Goal: Task Accomplishment & Management: Manage account settings

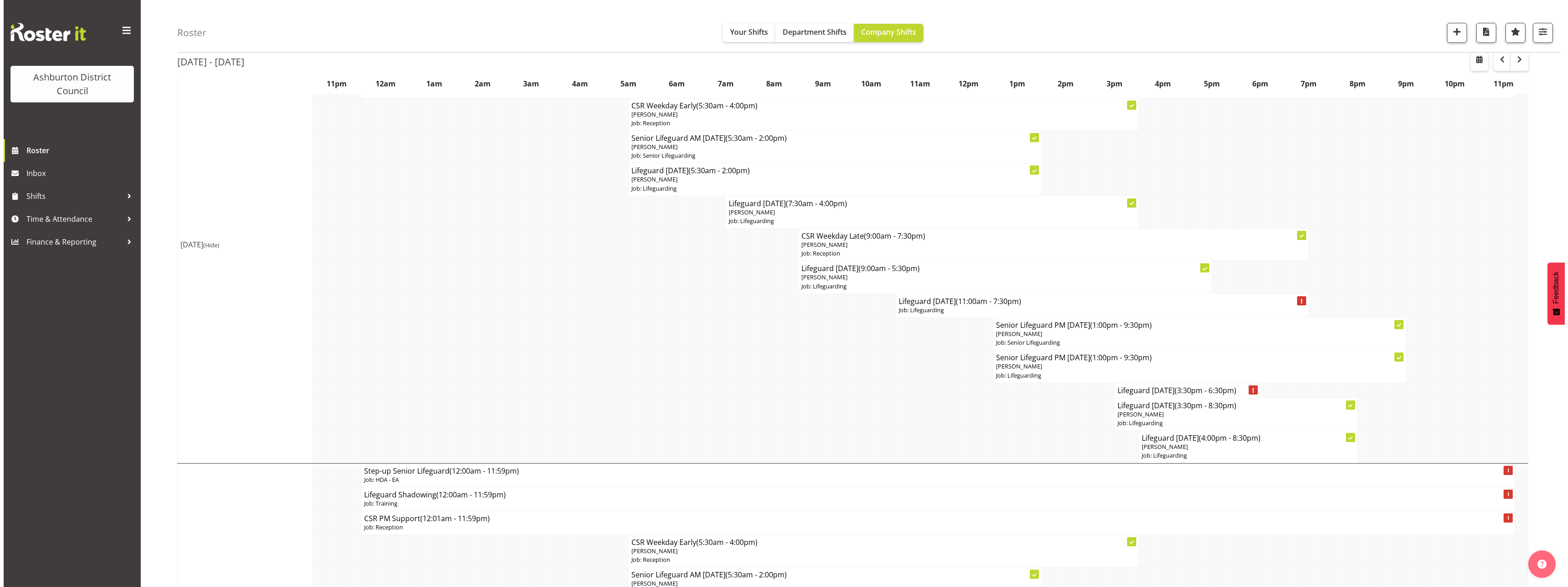
scroll to position [365, 0]
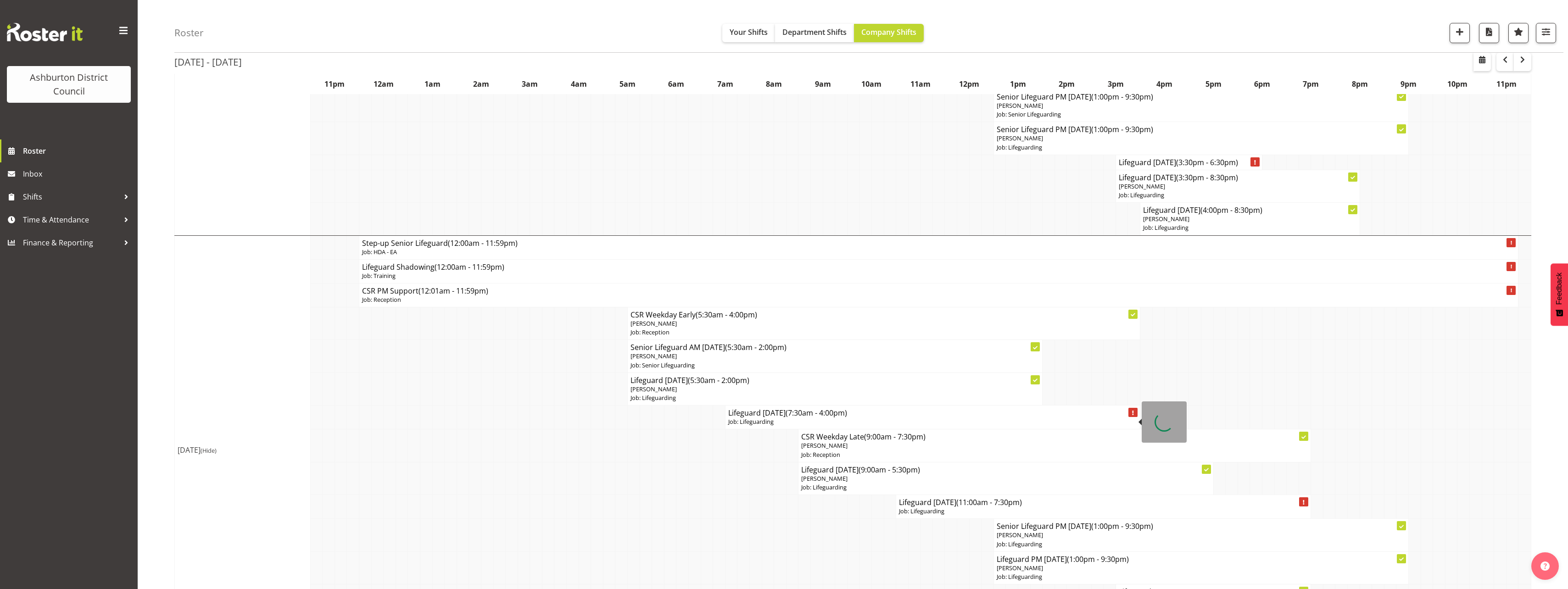
click at [760, 416] on h4 "Lifeguard [DATE] (7:30am - 4:00pm)" at bounding box center [932, 412] width 409 height 9
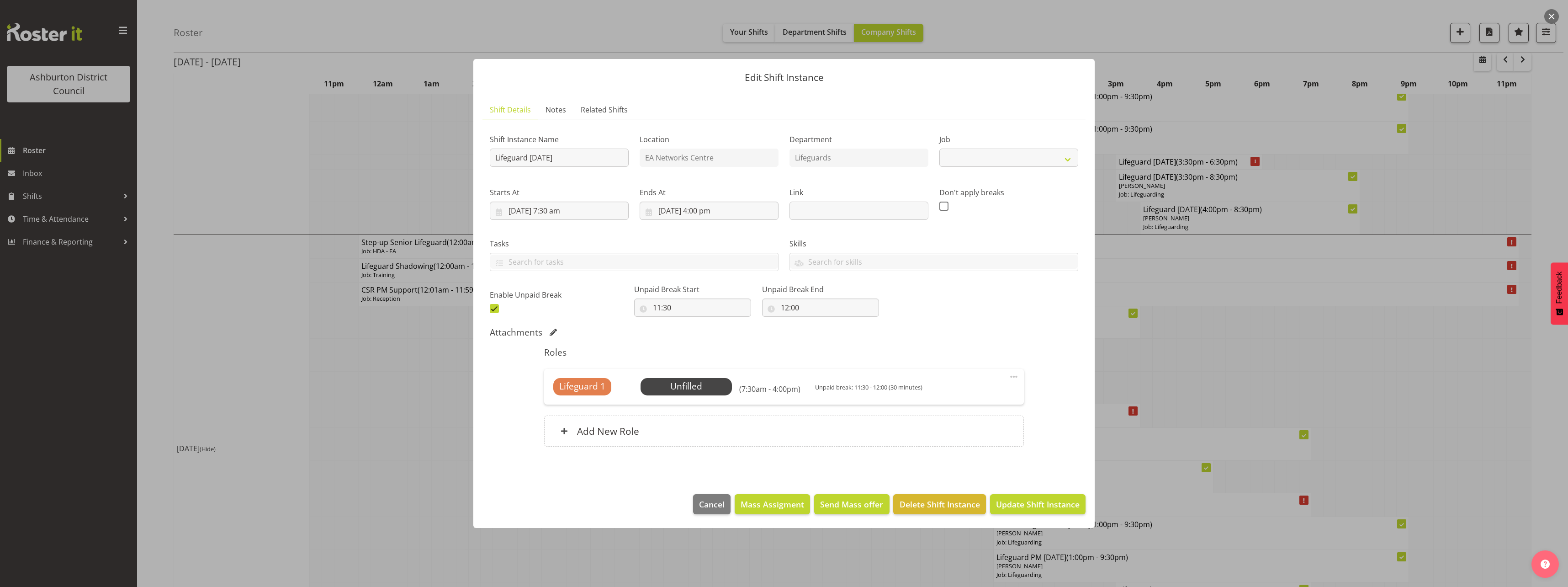
select select "38"
click at [710, 387] on span "Select Employee" at bounding box center [686, 387] width 68 height 13
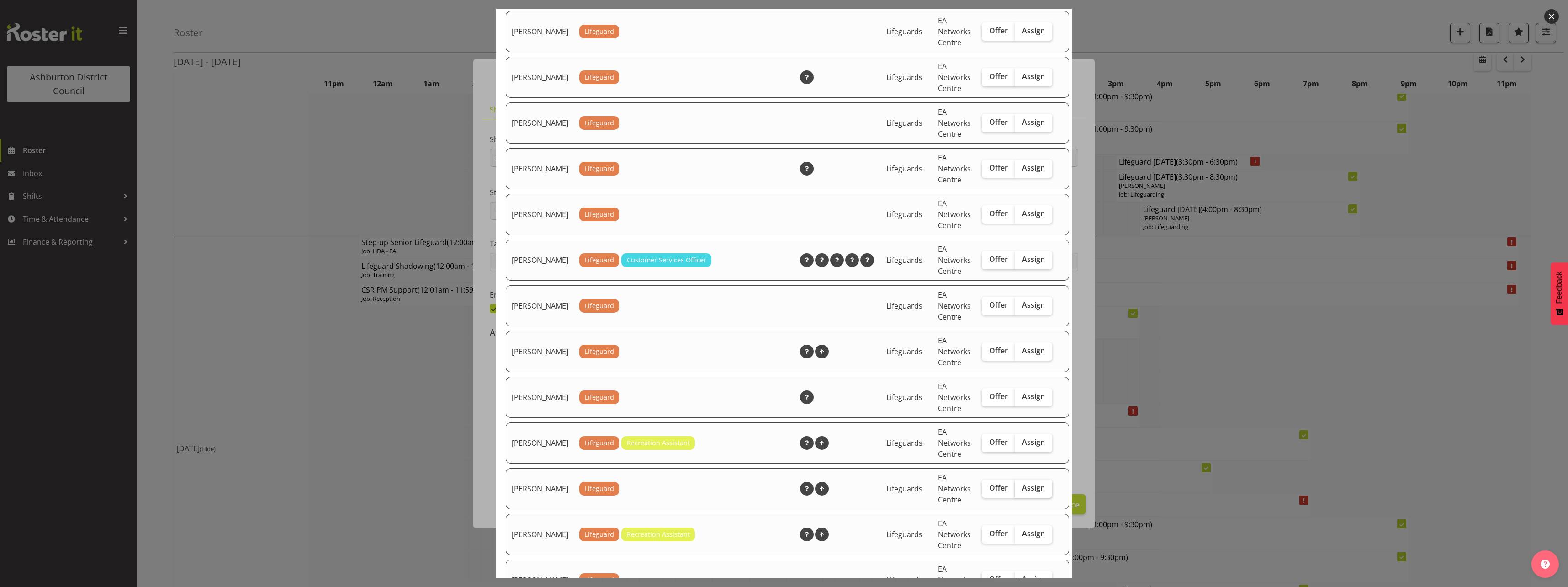
scroll to position [1005, 0]
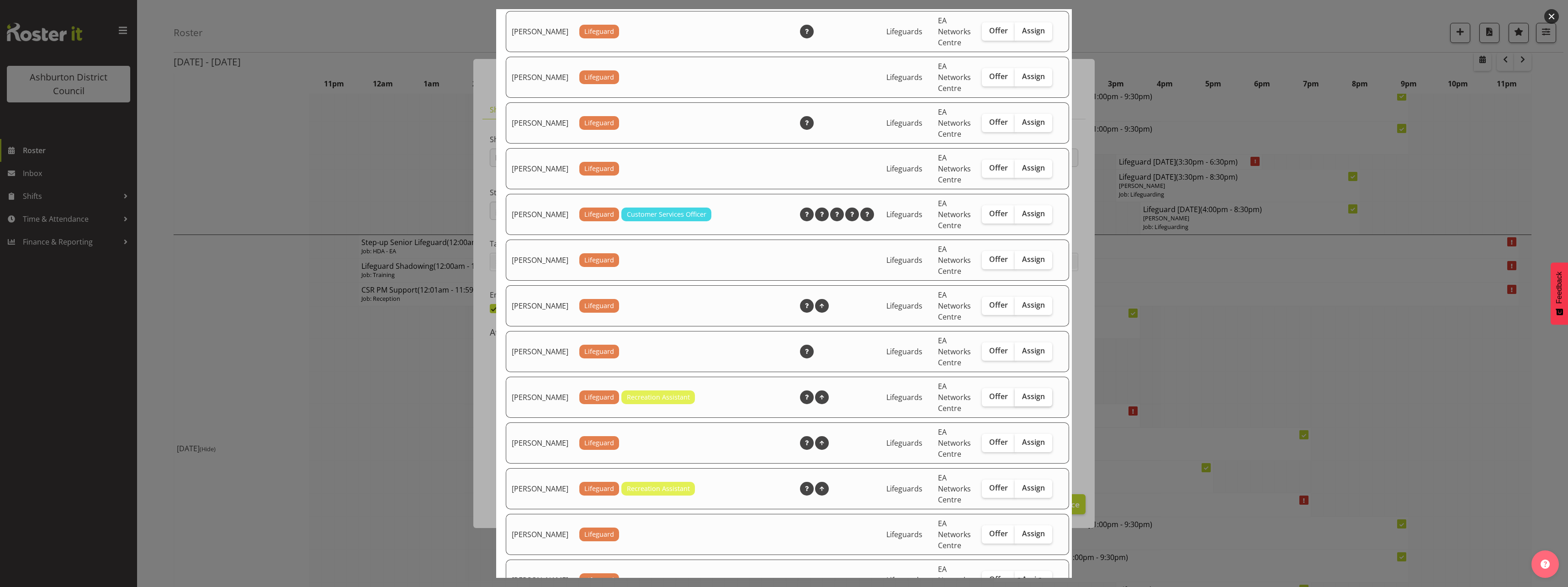
click at [1027, 401] on span "Assign" at bounding box center [1034, 396] width 23 height 9
click at [1021, 399] on input "Assign" at bounding box center [1018, 396] width 6 height 6
checkbox input "true"
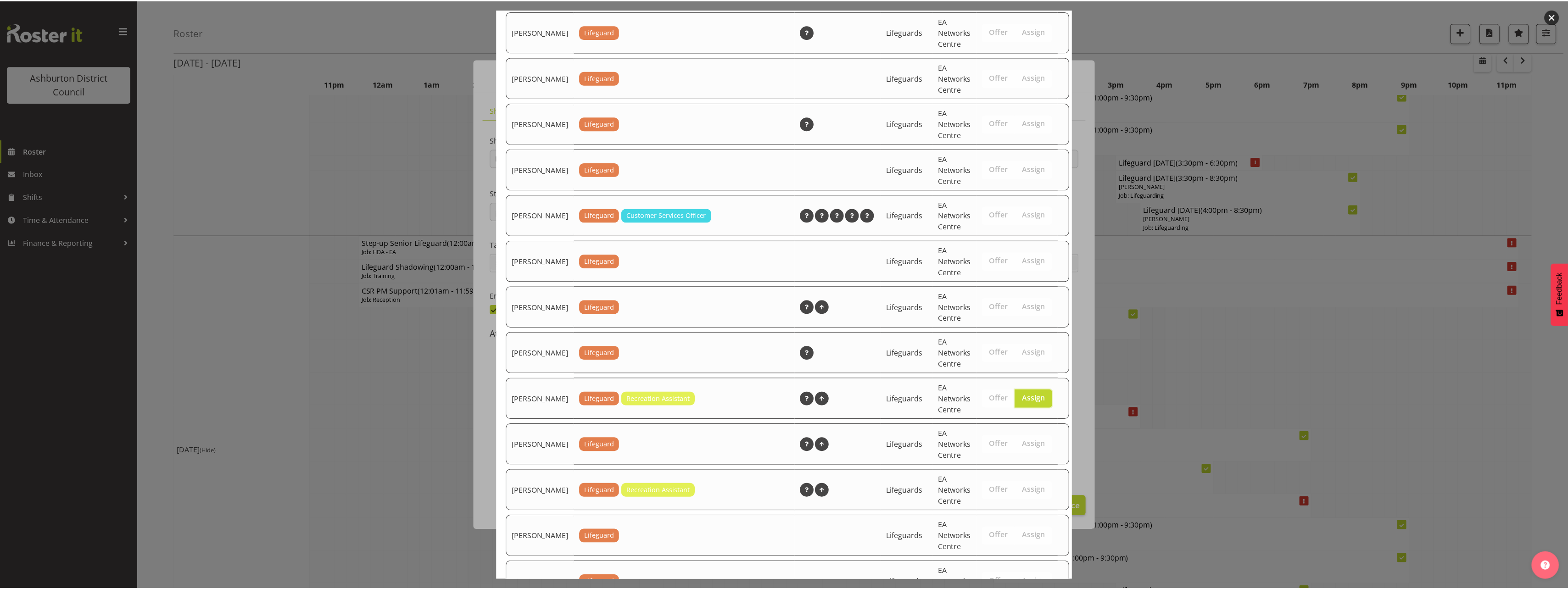
scroll to position [1202, 0]
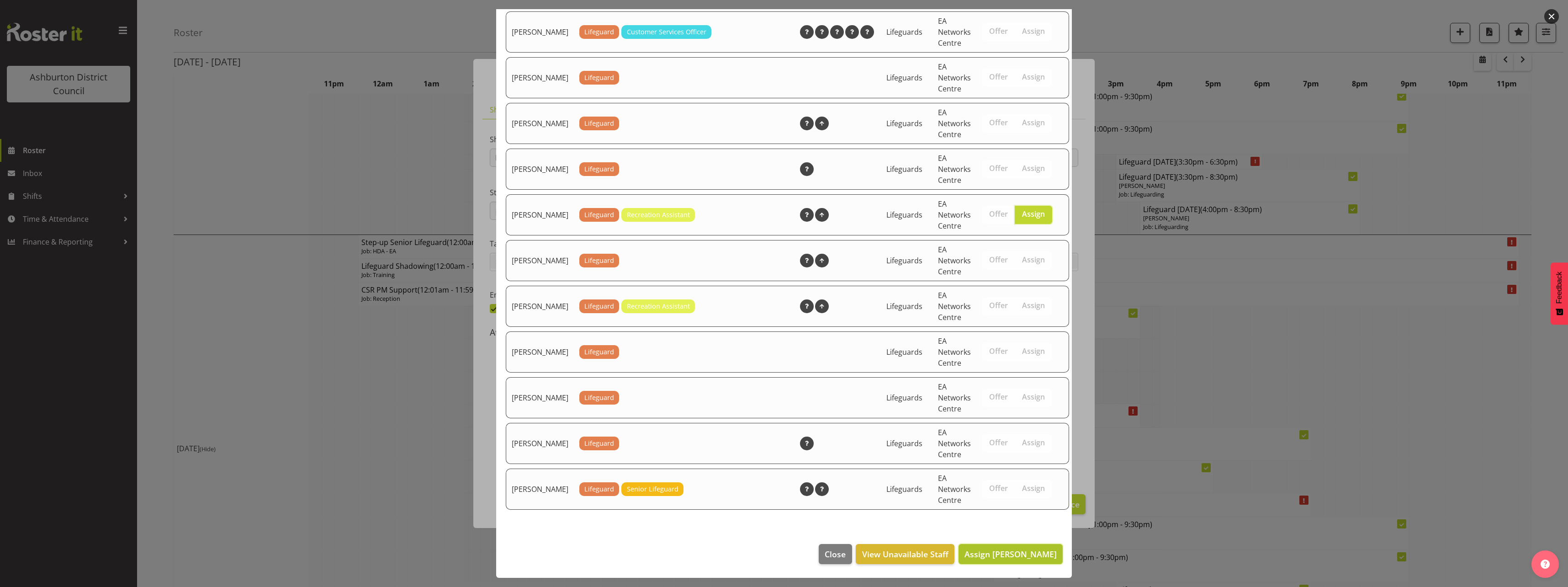
click at [1031, 554] on span "Assign [PERSON_NAME]" at bounding box center [1010, 554] width 93 height 11
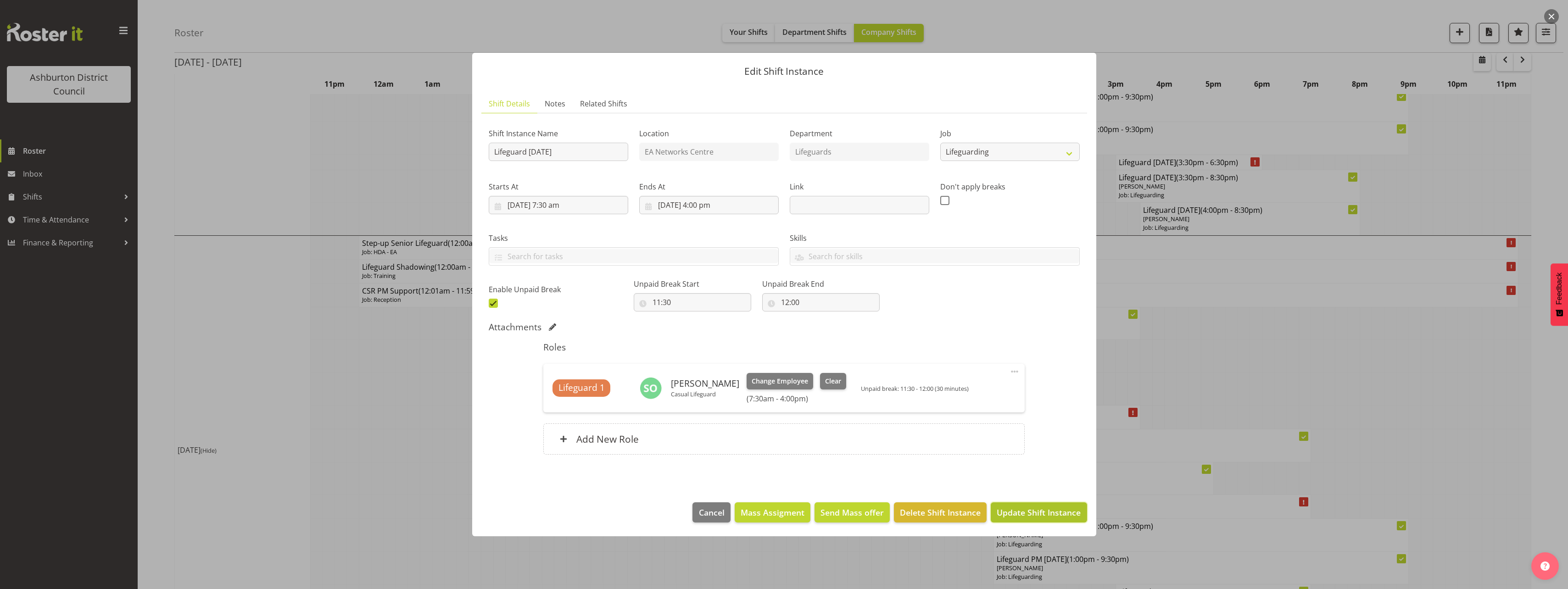
click at [1055, 508] on span "Update Shift Instance" at bounding box center [1038, 513] width 84 height 12
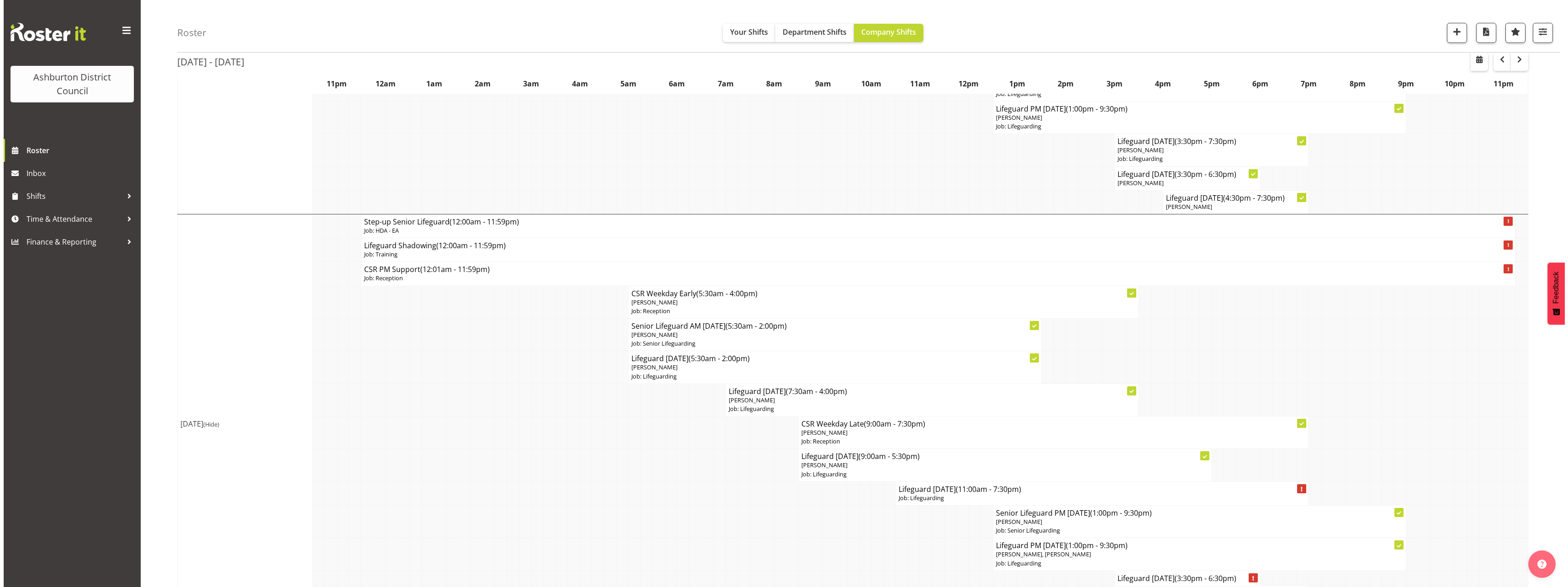
scroll to position [1005, 0]
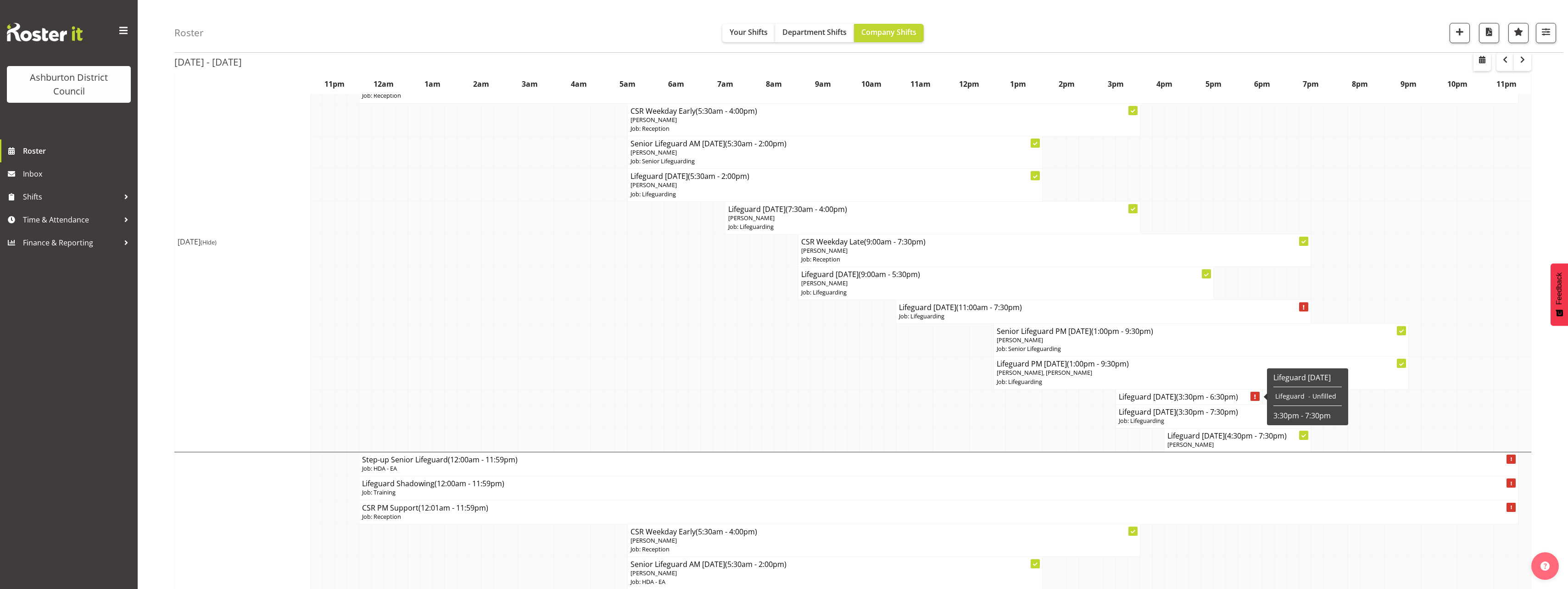
click at [1147, 401] on h4 "Lifeguard [DATE] (3:30pm - 6:30pm)" at bounding box center [1189, 397] width 141 height 9
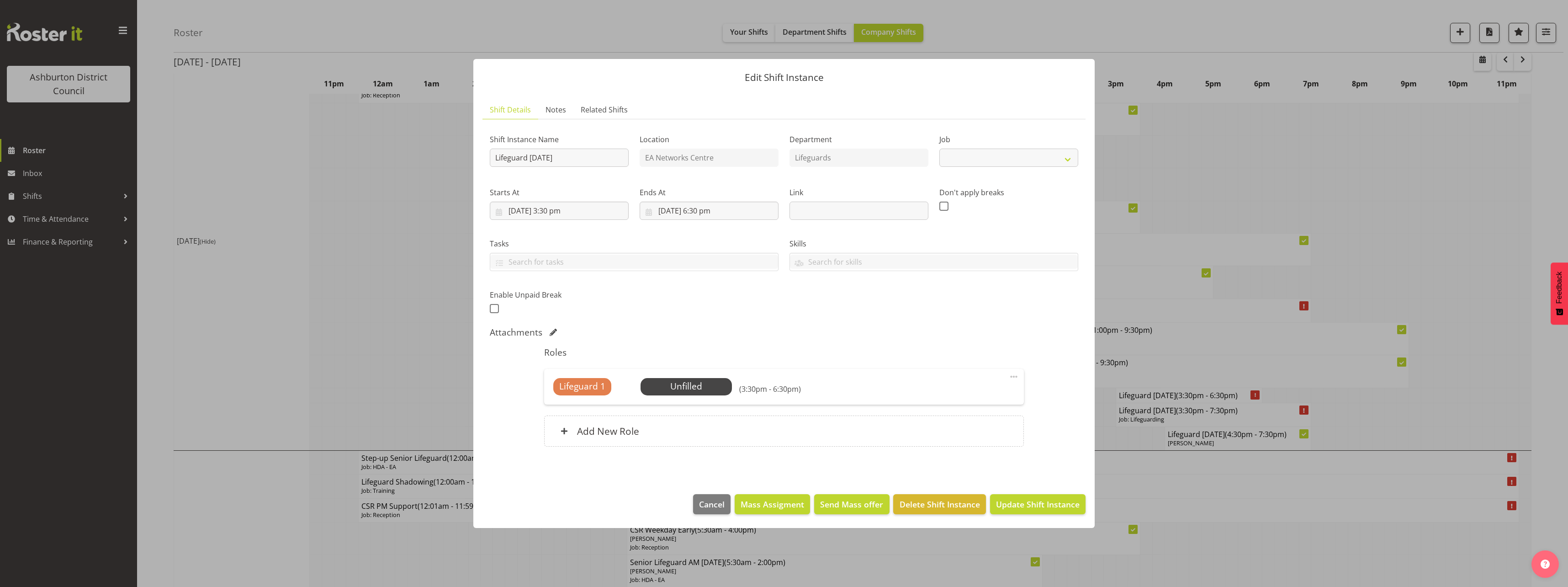
select select "38"
click at [698, 392] on span "Select Employee" at bounding box center [686, 387] width 68 height 13
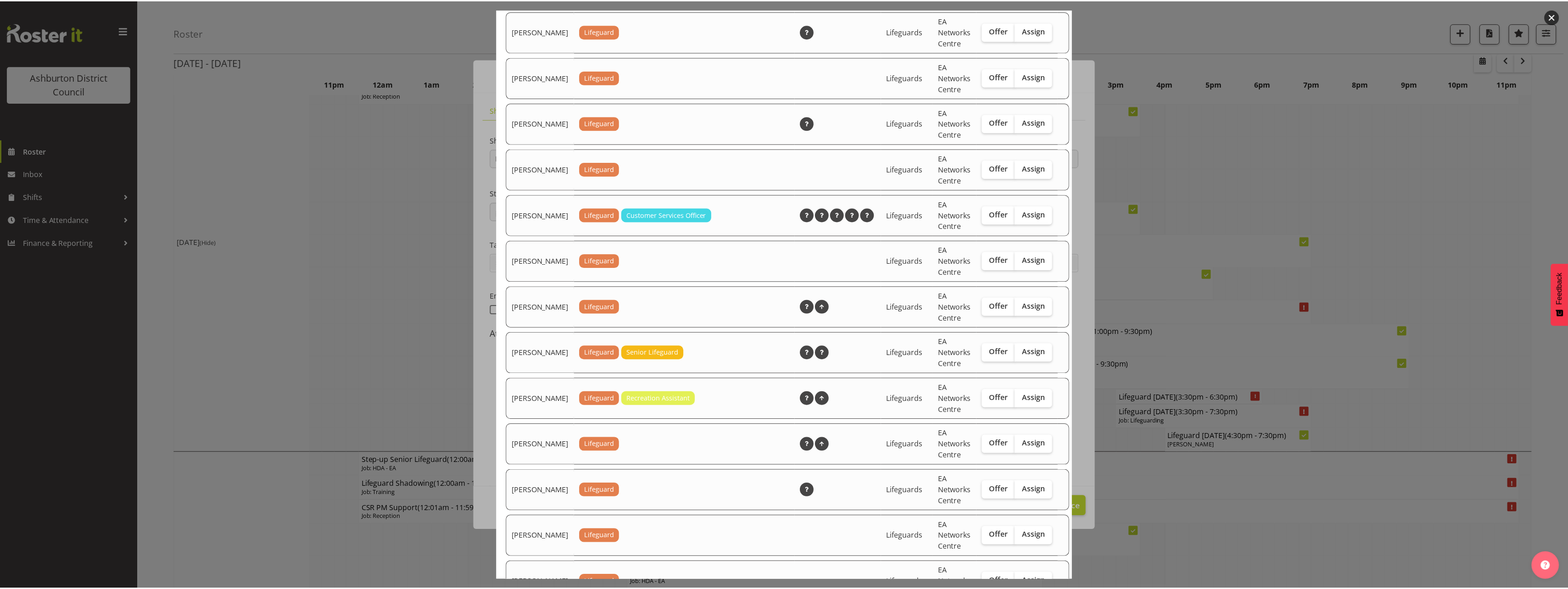
scroll to position [1294, 0]
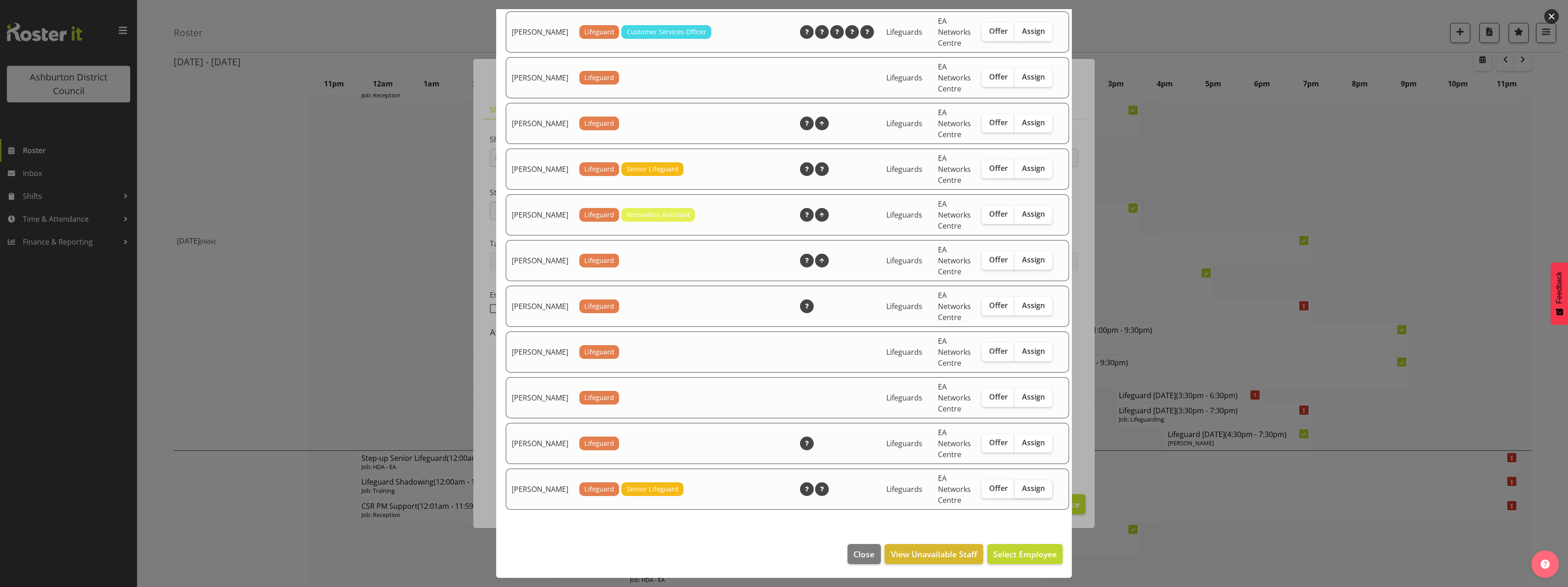
click at [1022, 483] on span "Assign" at bounding box center [1034, 488] width 23 height 9
click at [1015, 485] on input "Assign" at bounding box center [1018, 488] width 6 height 6
checkbox input "true"
click at [1042, 560] on span "Assign [PERSON_NAME]" at bounding box center [1010, 554] width 93 height 12
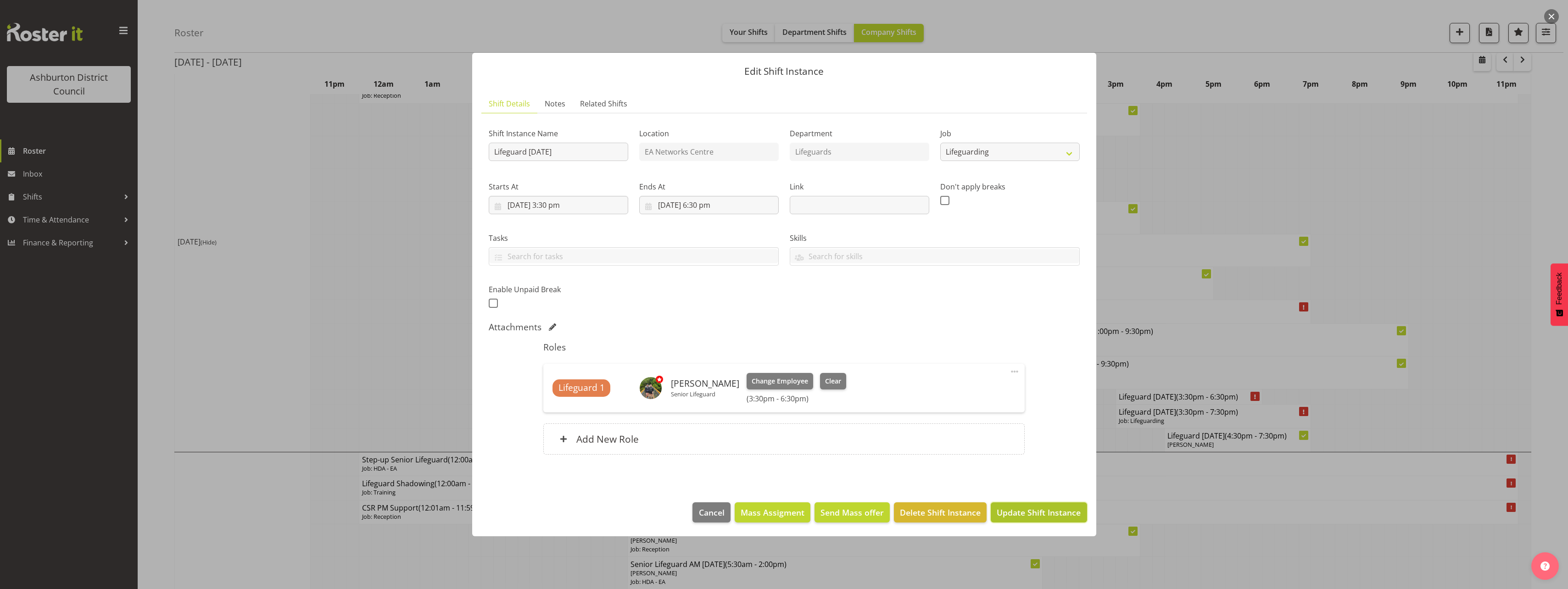
click at [1043, 508] on span "Update Shift Instance" at bounding box center [1038, 513] width 84 height 12
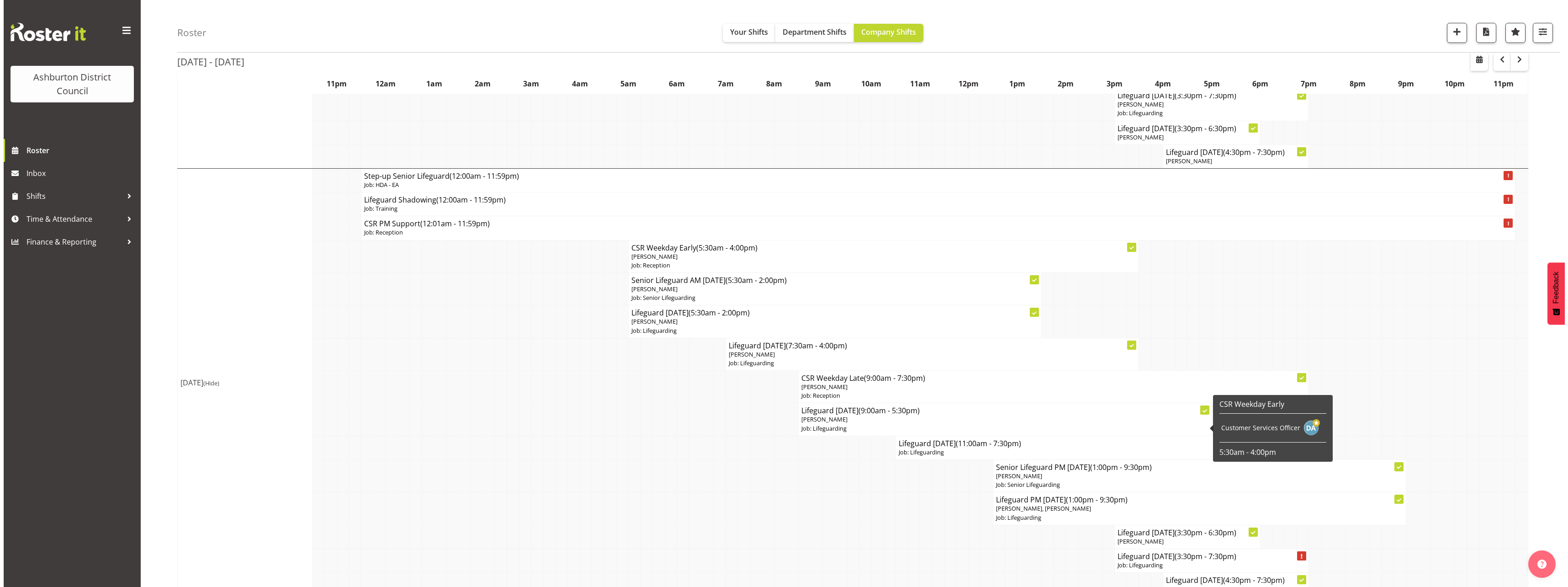
scroll to position [1005, 0]
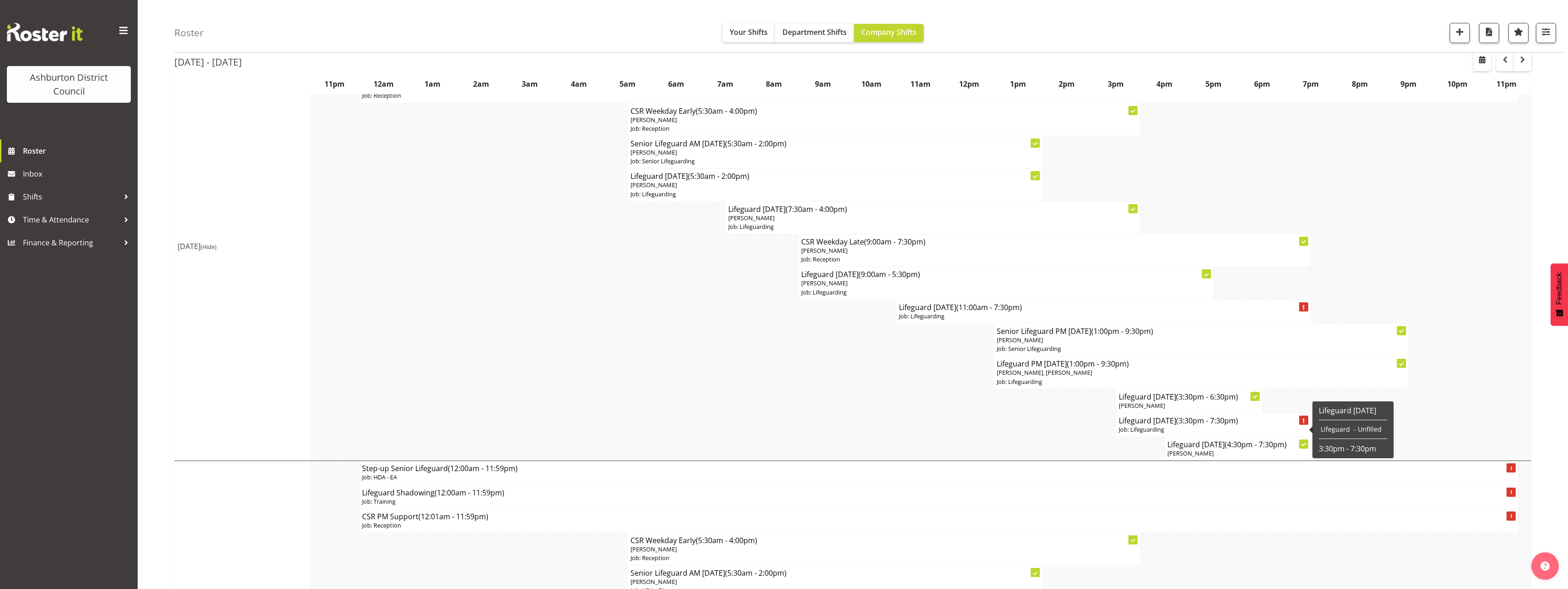
click at [1142, 419] on h4 "Lifeguard [DATE] (3:30pm - 7:30pm)" at bounding box center [1213, 420] width 190 height 9
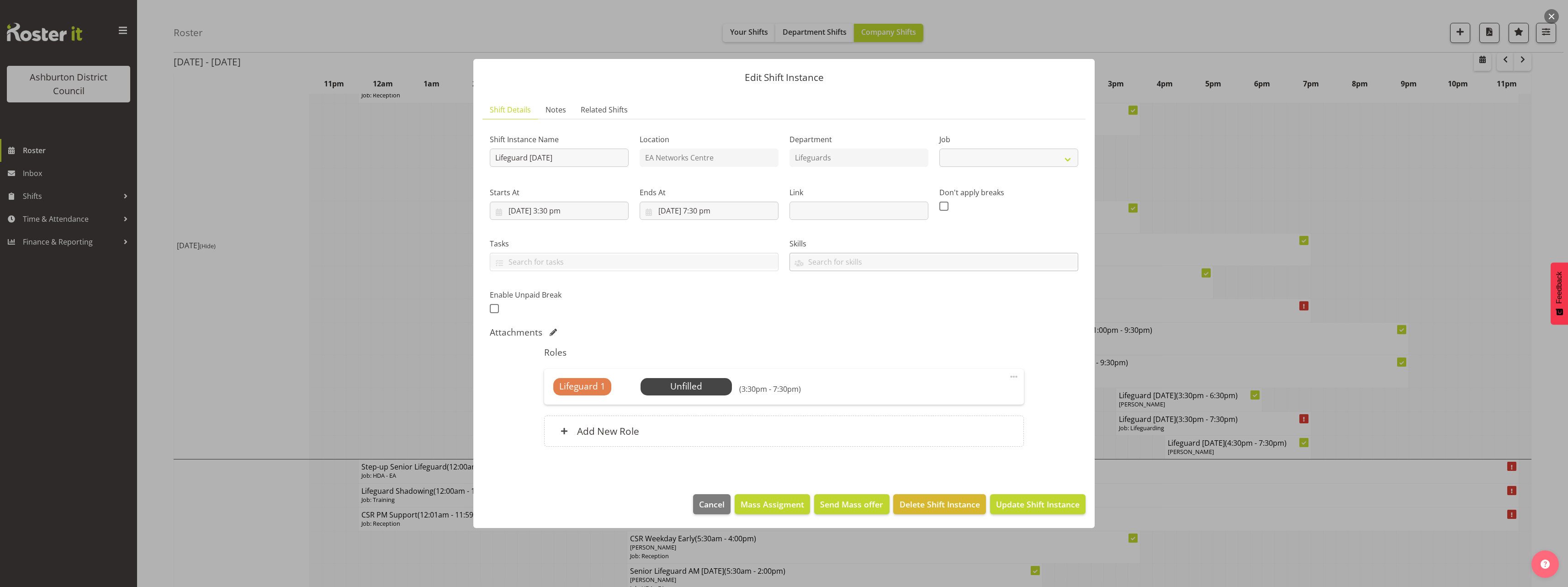
select select "38"
click at [670, 386] on span "Select Employee" at bounding box center [686, 387] width 68 height 13
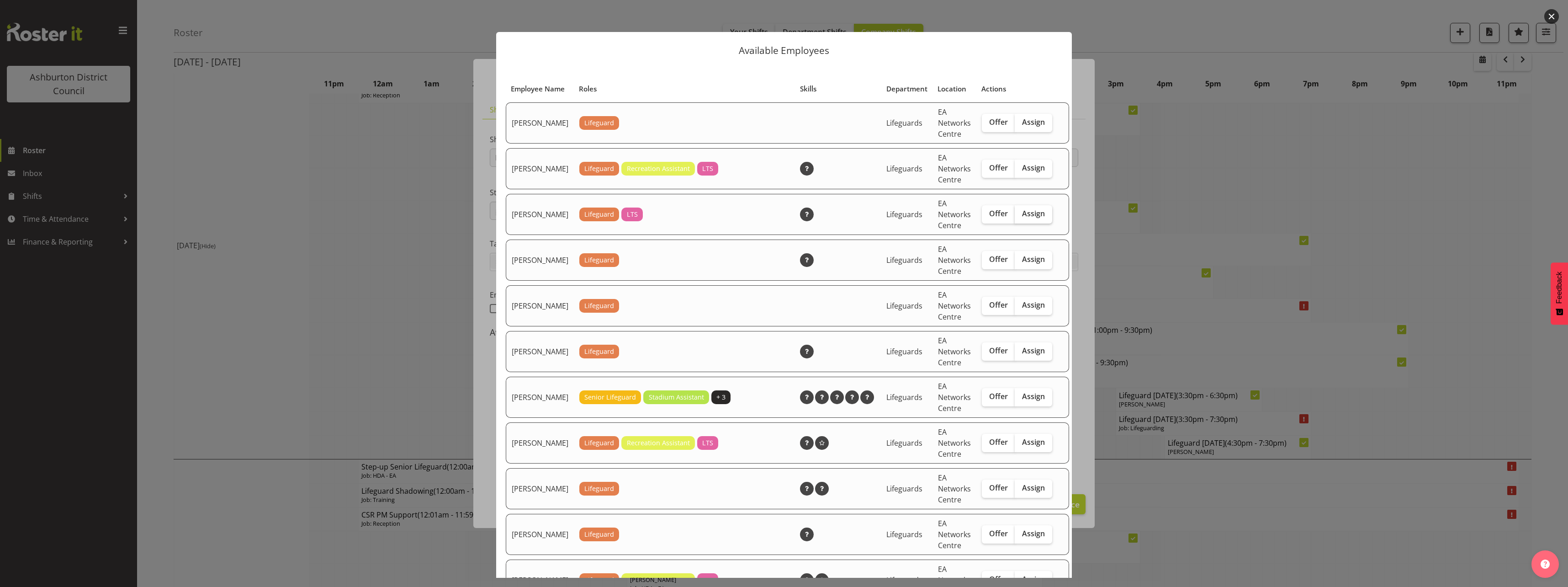
click at [1022, 218] on span "Assign" at bounding box center [1034, 213] width 23 height 9
click at [1015, 217] on input "Assign" at bounding box center [1018, 214] width 6 height 6
checkbox input "true"
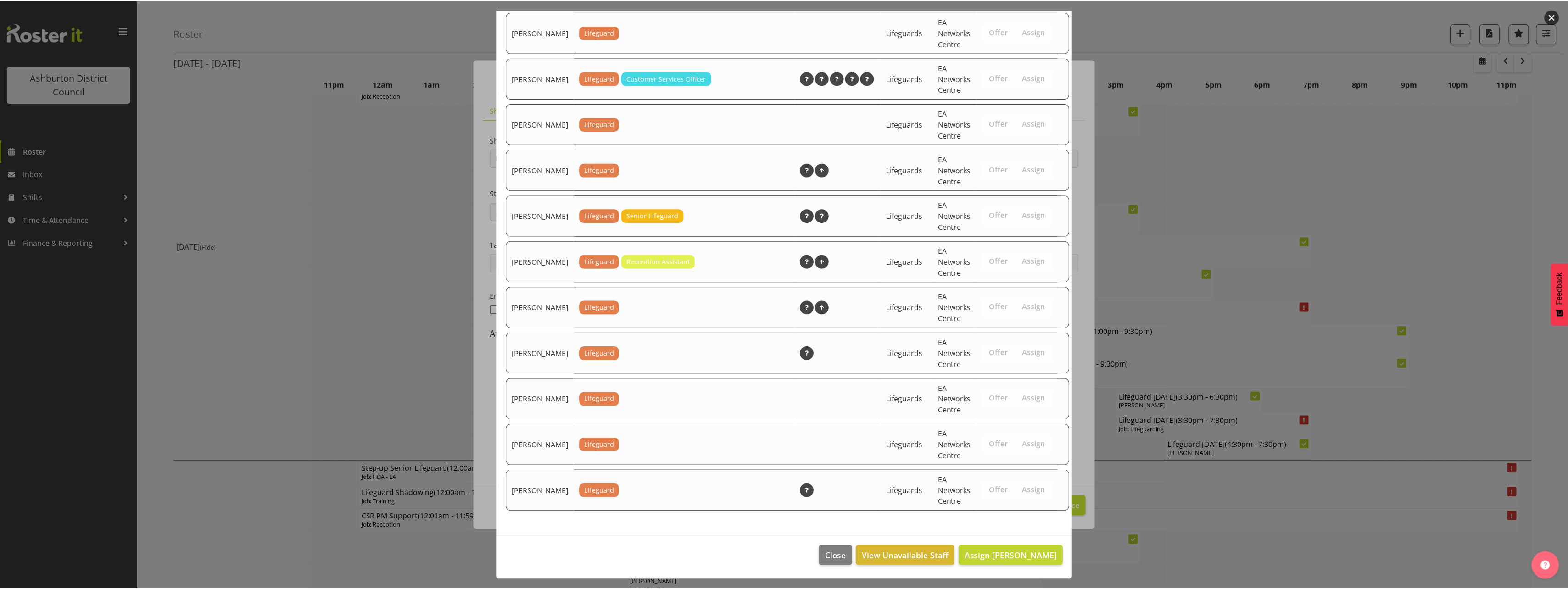
scroll to position [1248, 0]
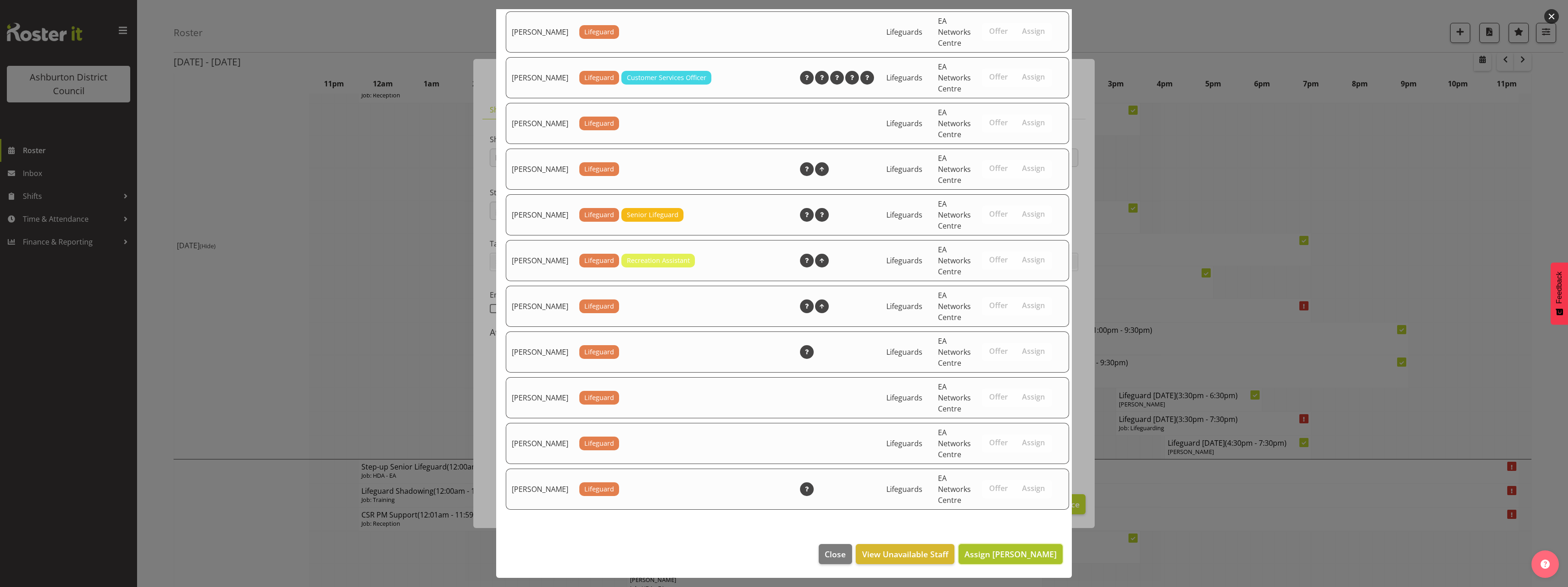
click at [1023, 547] on button "Assign [PERSON_NAME]" at bounding box center [1010, 554] width 104 height 20
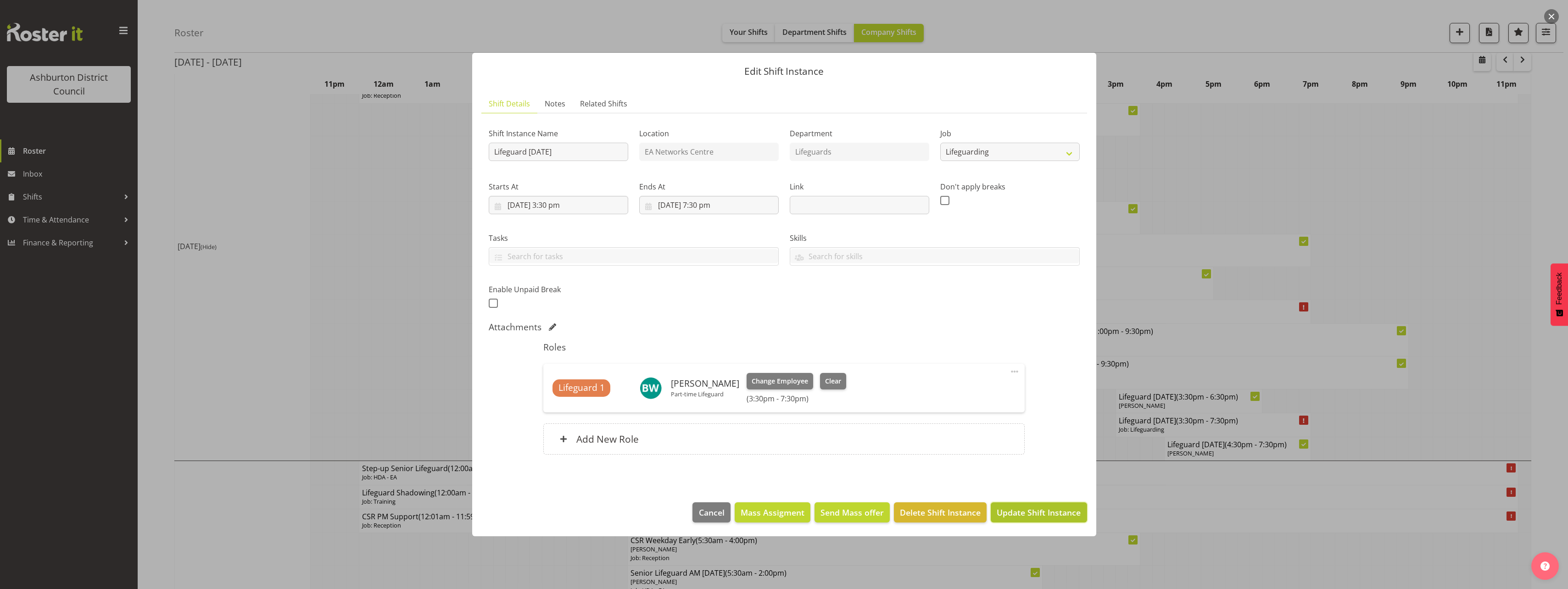
click at [1040, 520] on button "Update Shift Instance" at bounding box center [1039, 512] width 96 height 20
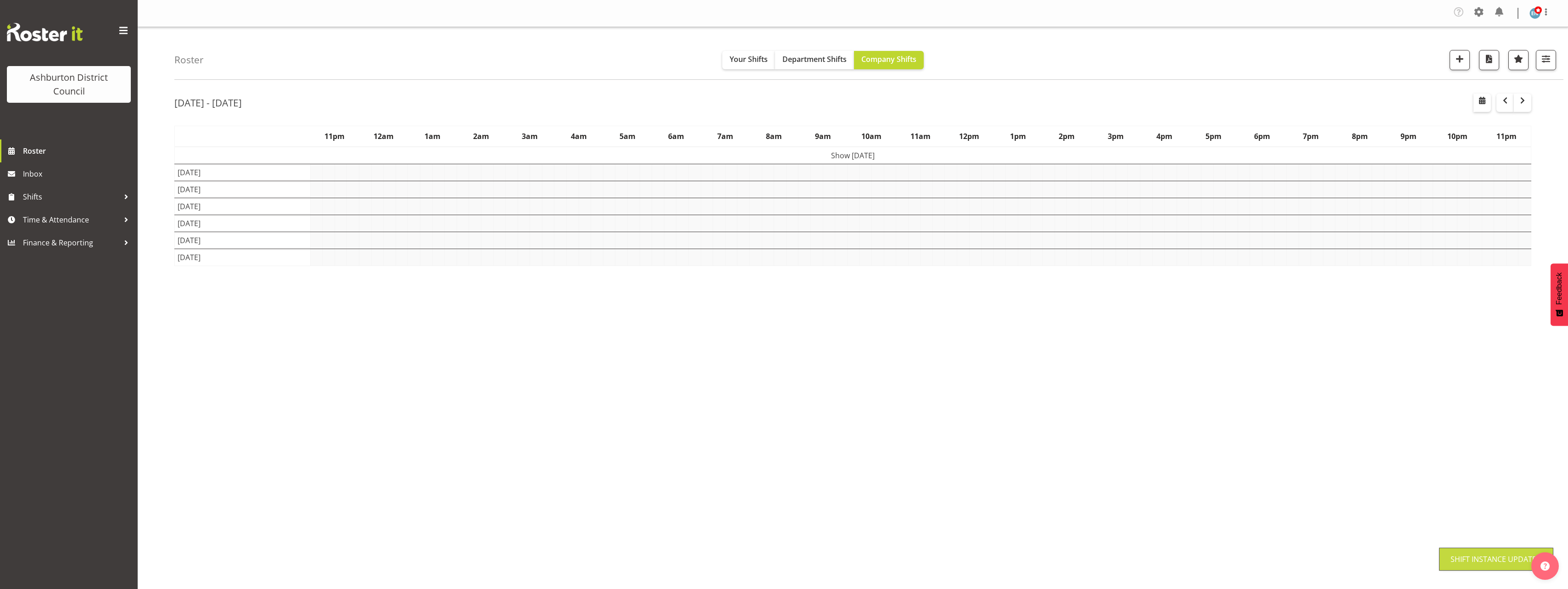
scroll to position [0, 0]
click at [152, 316] on div "Roster Your Shifts Department Shifts Company Shifts 1 Locations [GEOGRAPHIC_DAT…" at bounding box center [853, 240] width 1430 height 426
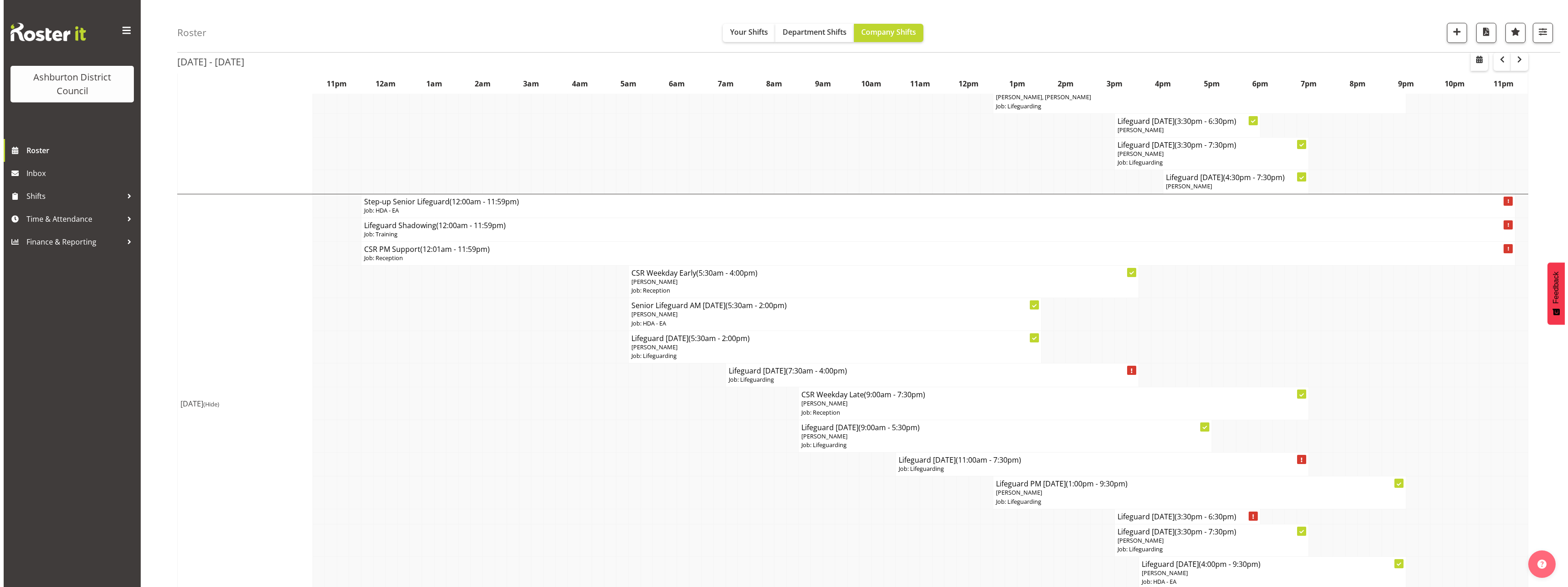
scroll to position [1371, 0]
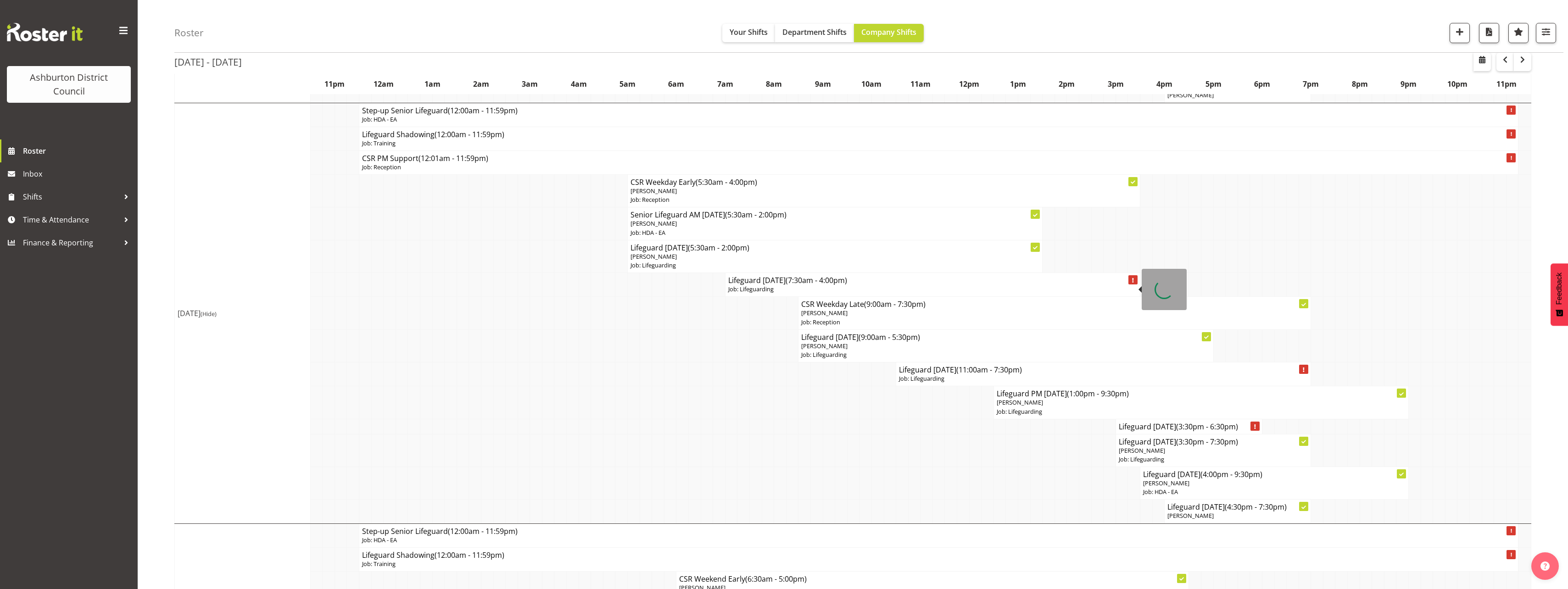
click at [775, 286] on p "Job: Lifeguarding" at bounding box center [932, 289] width 409 height 9
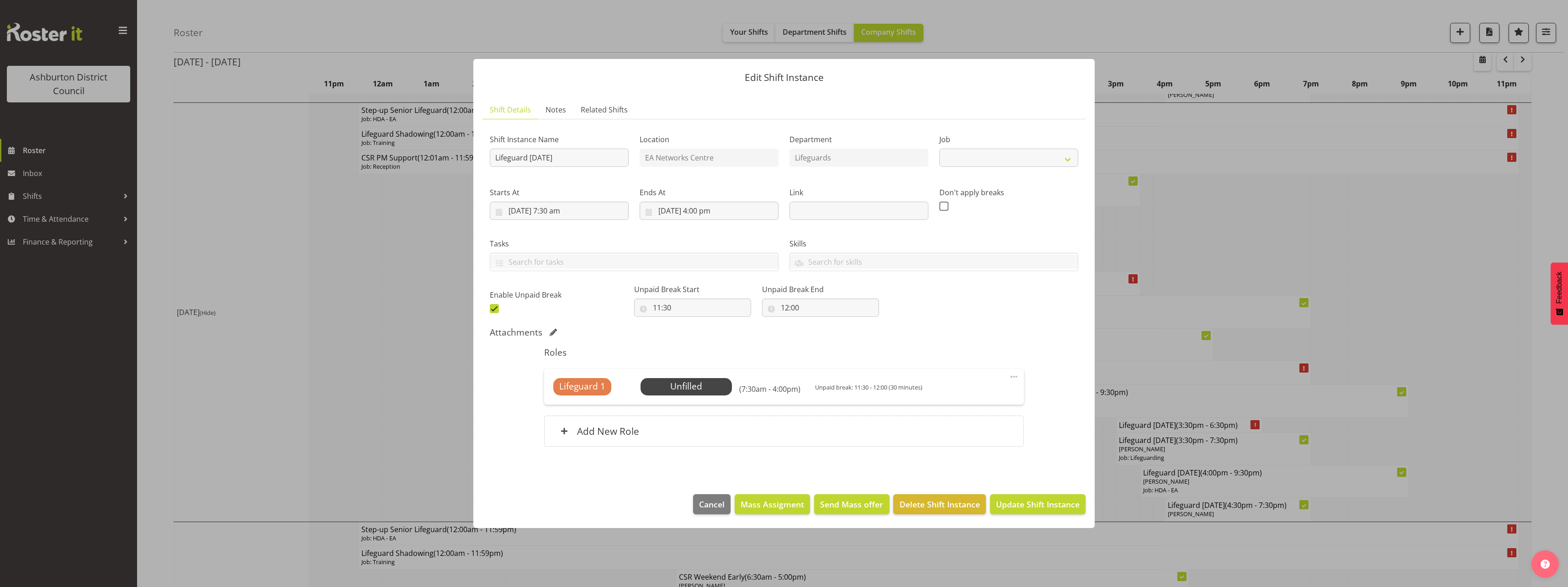
select select "38"
click at [675, 382] on span "Select Employee" at bounding box center [686, 387] width 68 height 13
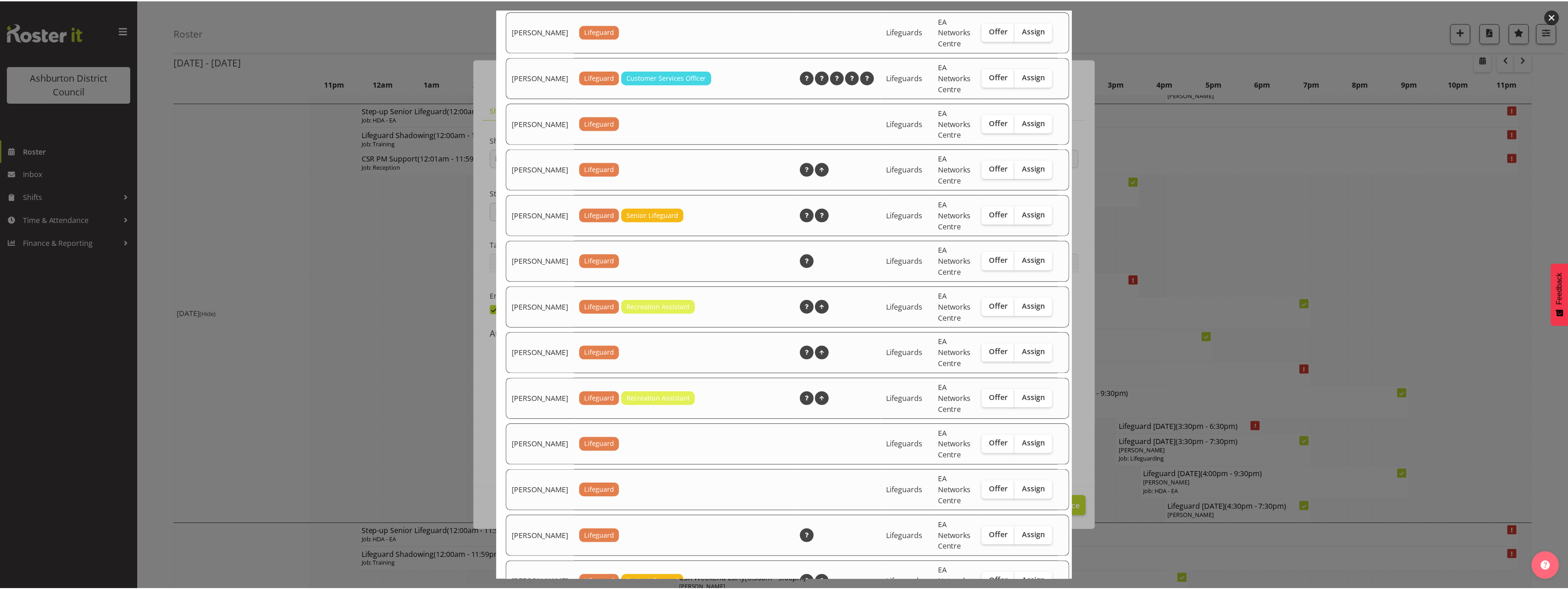
scroll to position [1294, 0]
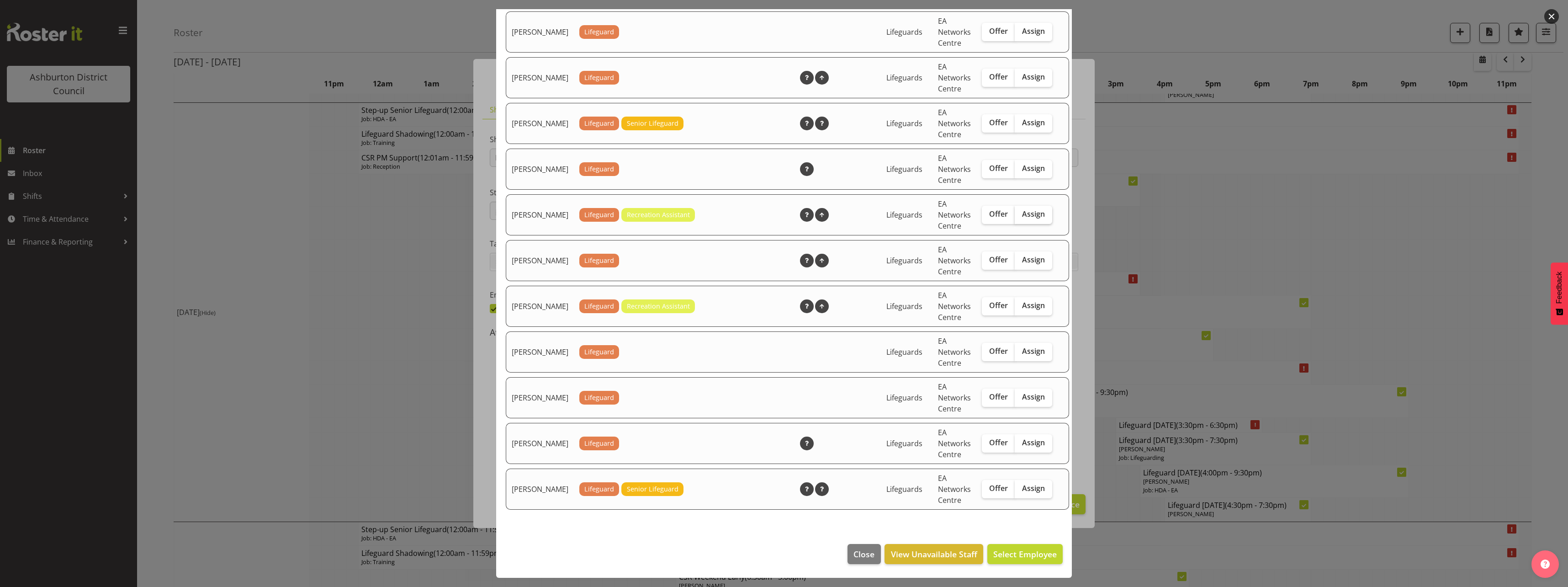
click at [1025, 216] on span "Assign" at bounding box center [1034, 214] width 23 height 9
click at [1021, 216] on input "Assign" at bounding box center [1018, 214] width 6 height 6
checkbox input "true"
click at [1014, 560] on button "Assign [PERSON_NAME]" at bounding box center [1010, 554] width 104 height 20
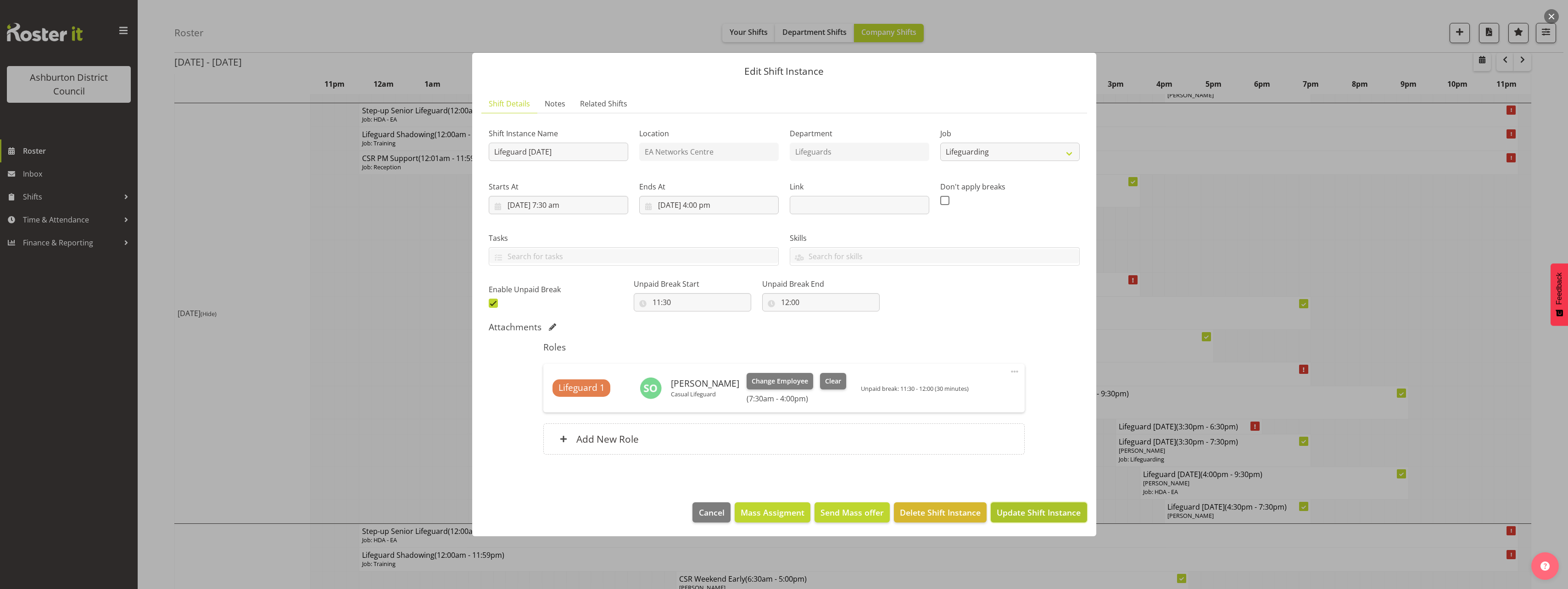
click at [1050, 516] on span "Update Shift Instance" at bounding box center [1038, 513] width 84 height 12
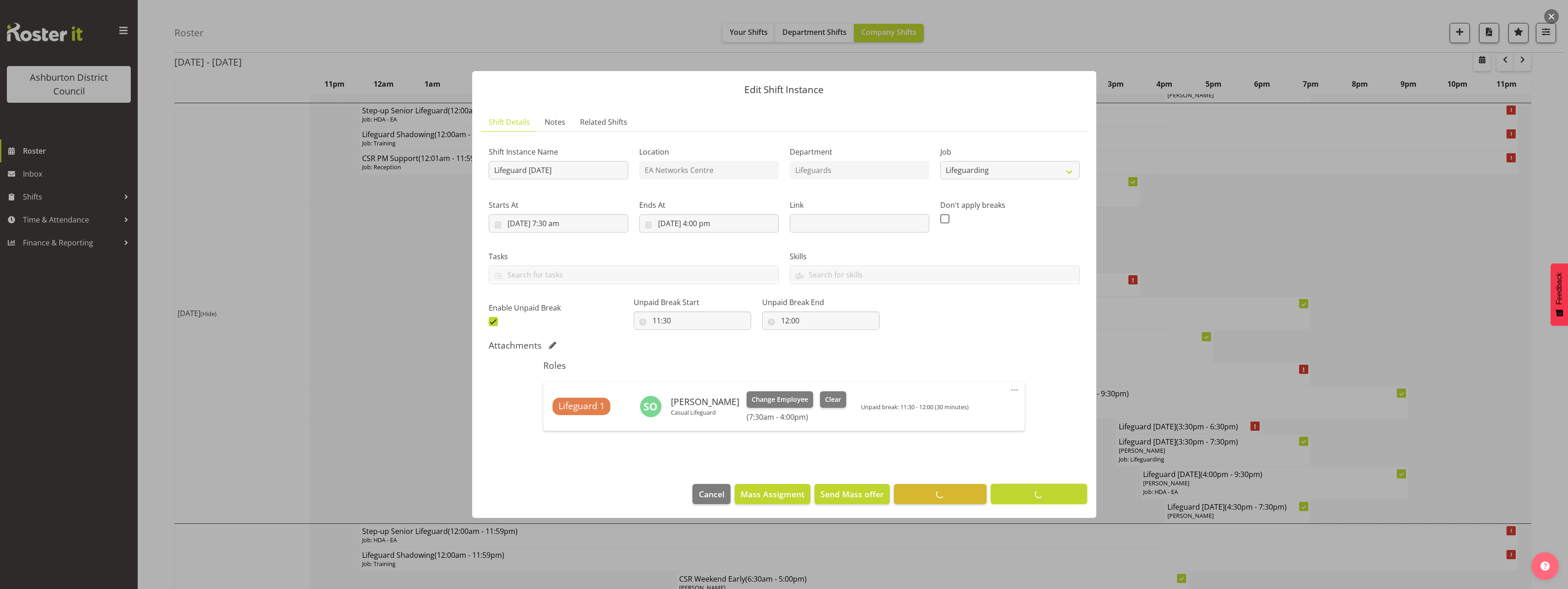
scroll to position [0, 0]
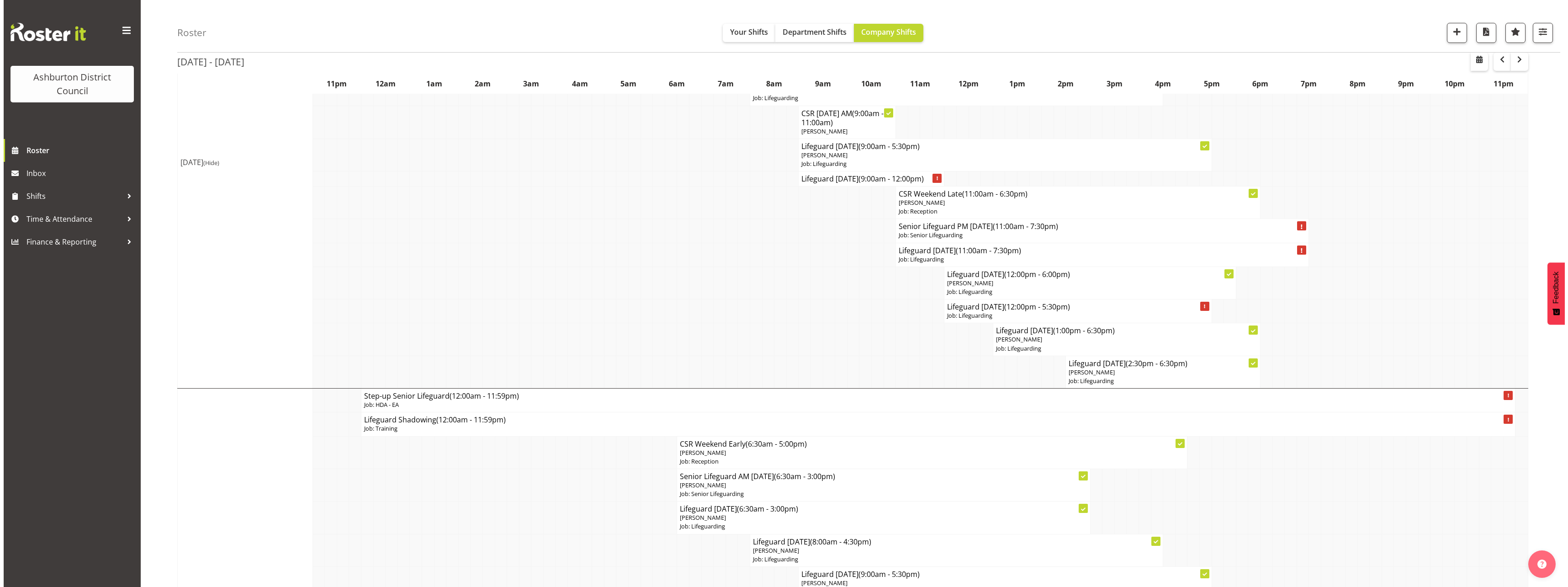
scroll to position [1874, 0]
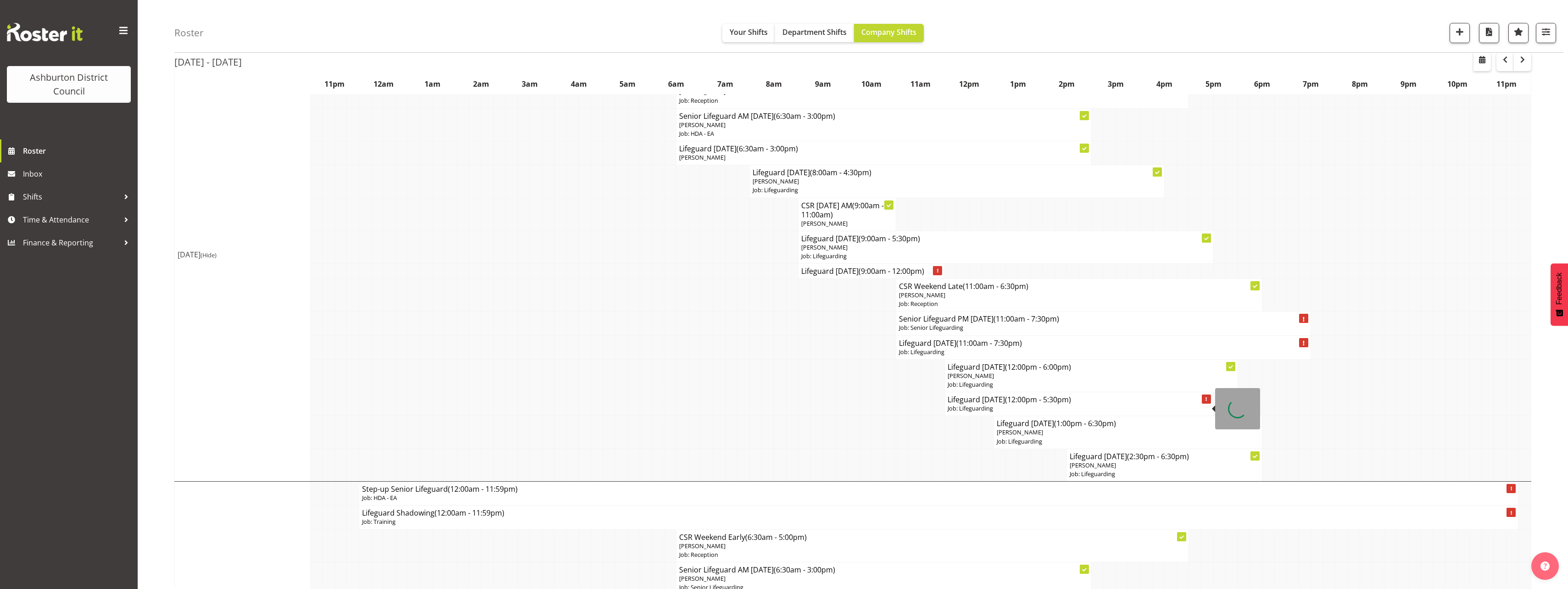
click at [1039, 406] on p "Job: Lifeguarding" at bounding box center [1078, 408] width 262 height 9
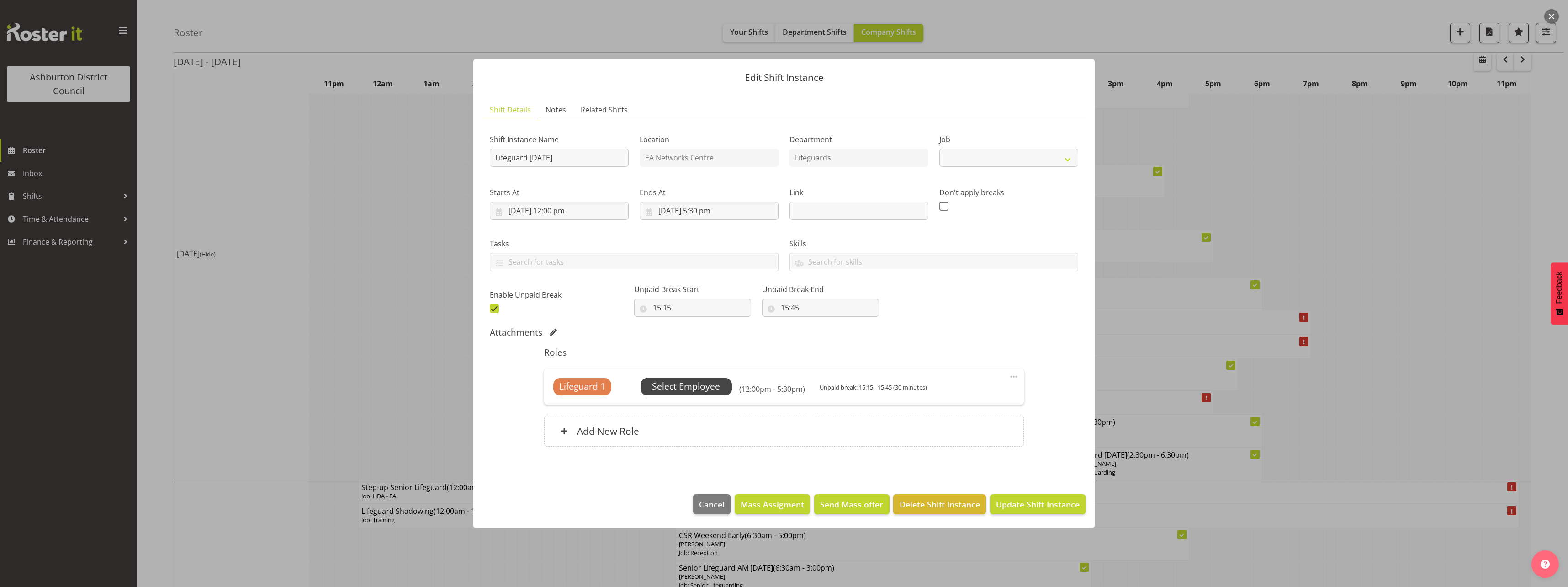
select select "38"
click at [659, 388] on span "Select Employee" at bounding box center [686, 387] width 68 height 13
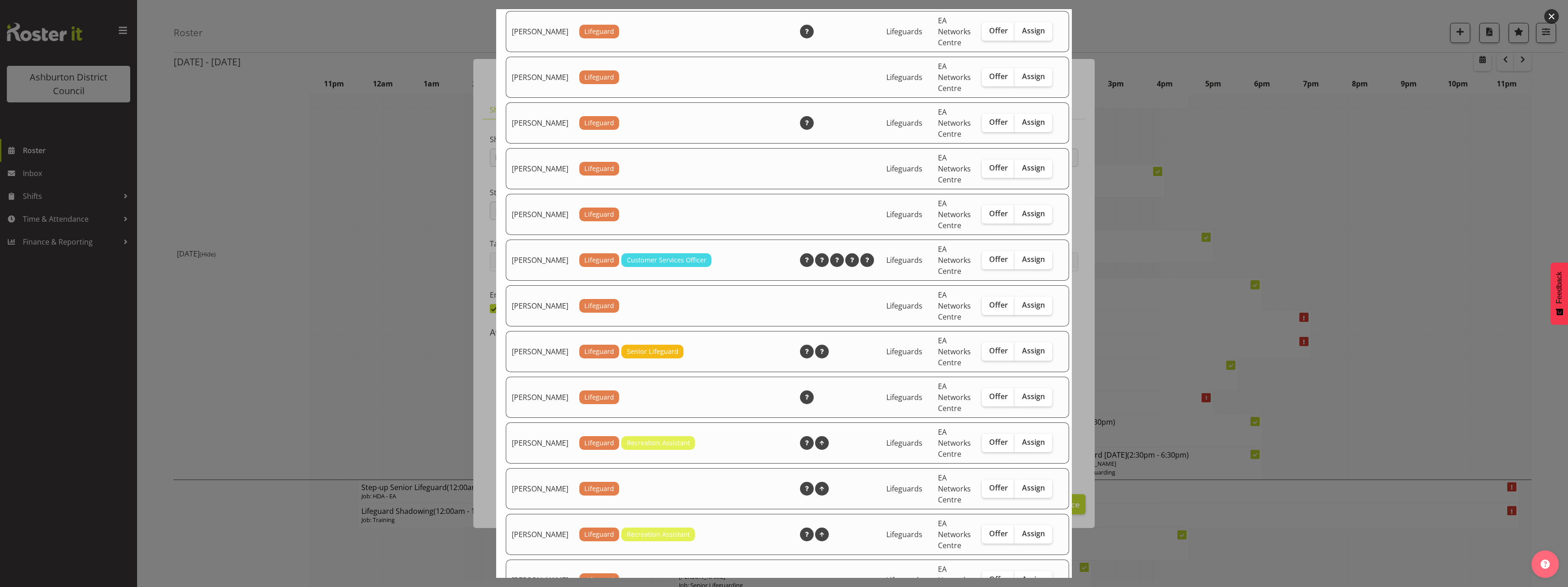
scroll to position [1005, 0]
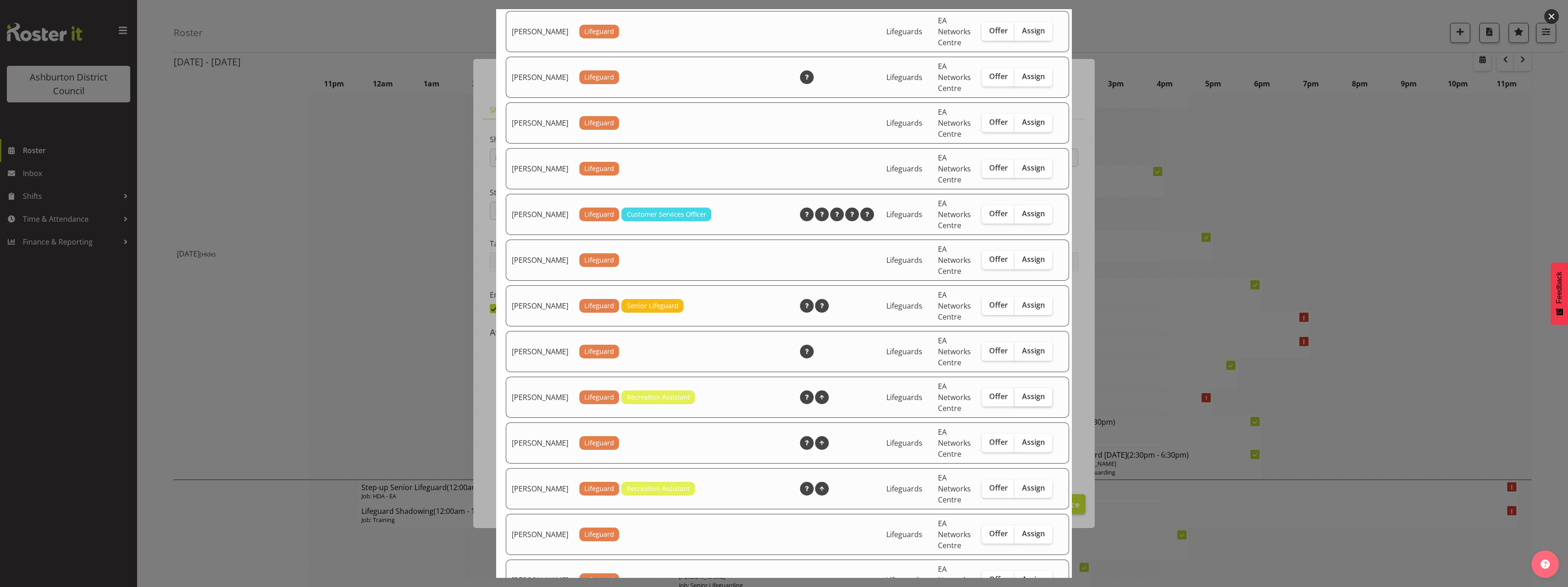
click at [1022, 401] on span "Assign" at bounding box center [1034, 396] width 23 height 9
click at [1018, 399] on input "Assign" at bounding box center [1018, 396] width 6 height 6
checkbox input "true"
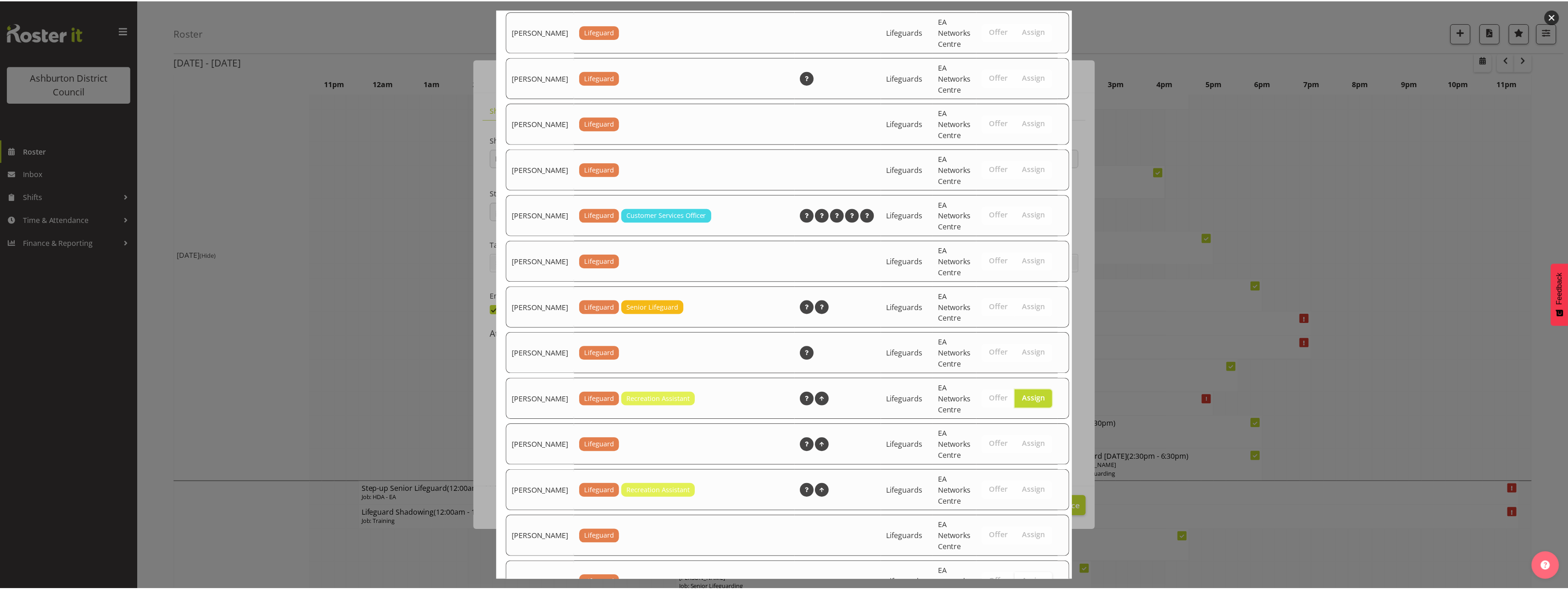
scroll to position [1202, 0]
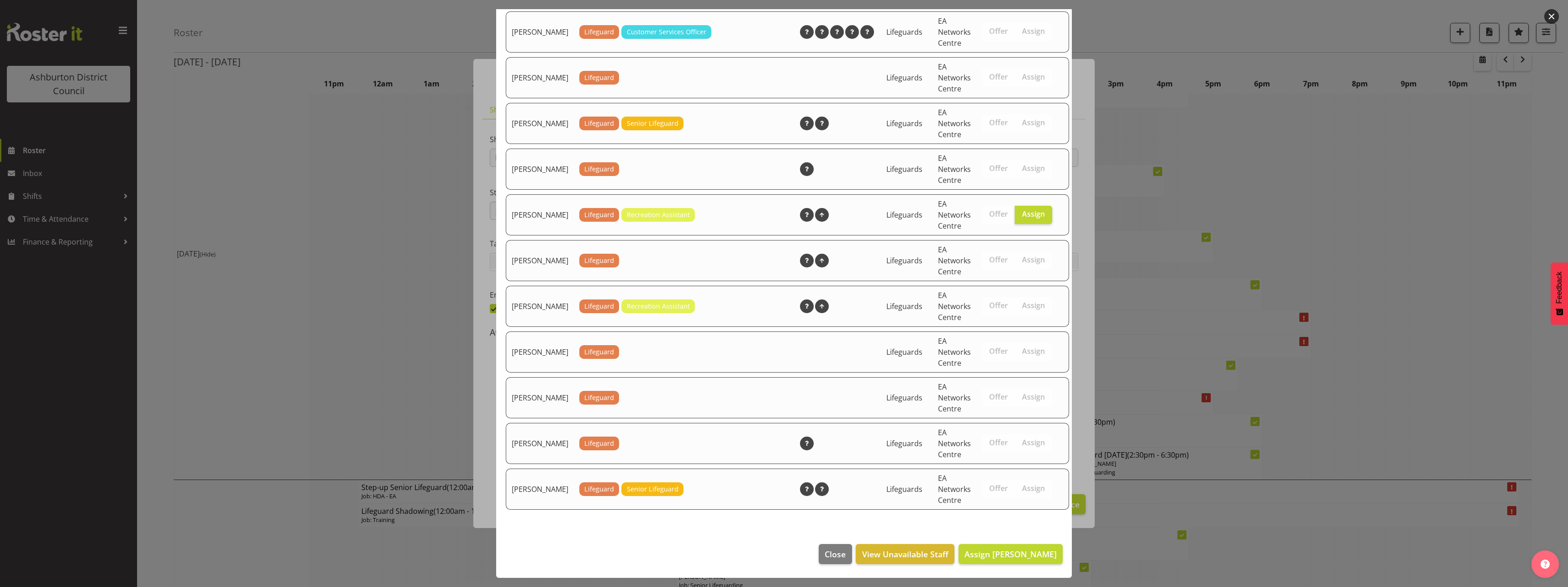
click at [1033, 565] on footer "Close View Unavailable Staff Assign [PERSON_NAME]" at bounding box center [784, 556] width 576 height 43
click at [1032, 552] on span "Assign [PERSON_NAME]" at bounding box center [1010, 554] width 93 height 11
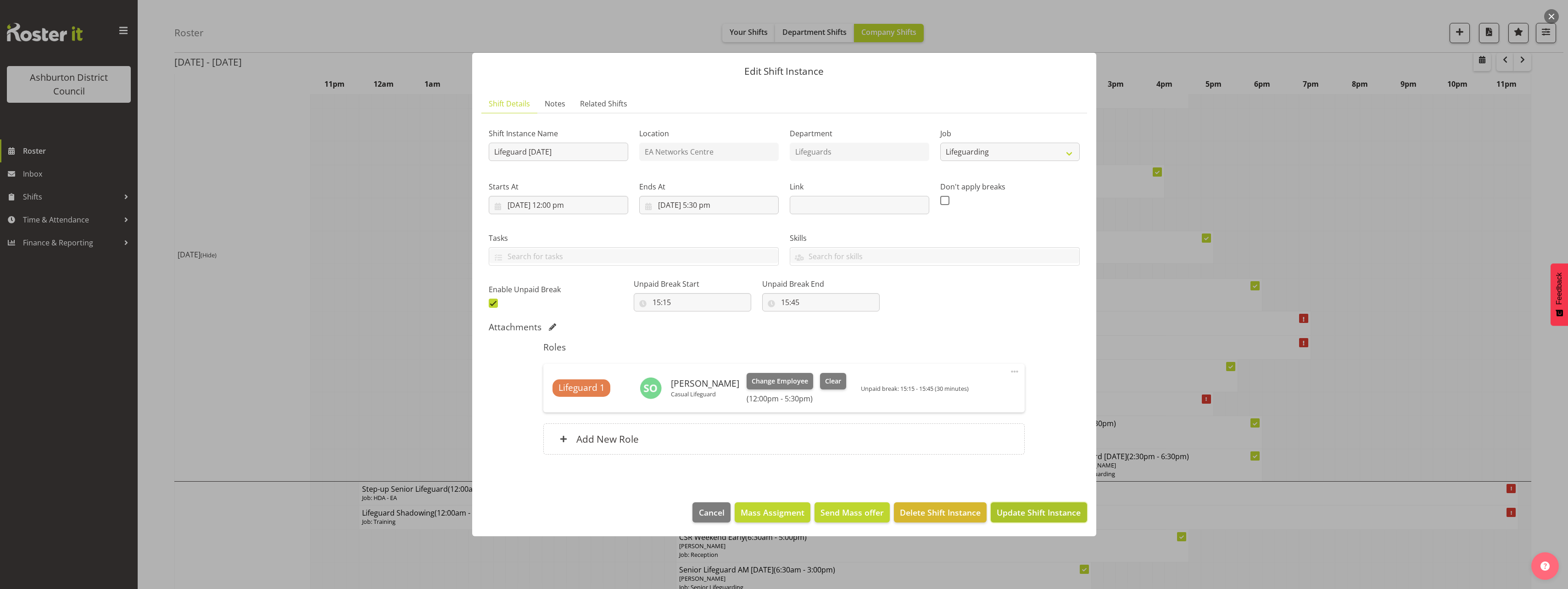
click at [1055, 515] on span "Update Shift Instance" at bounding box center [1038, 513] width 84 height 12
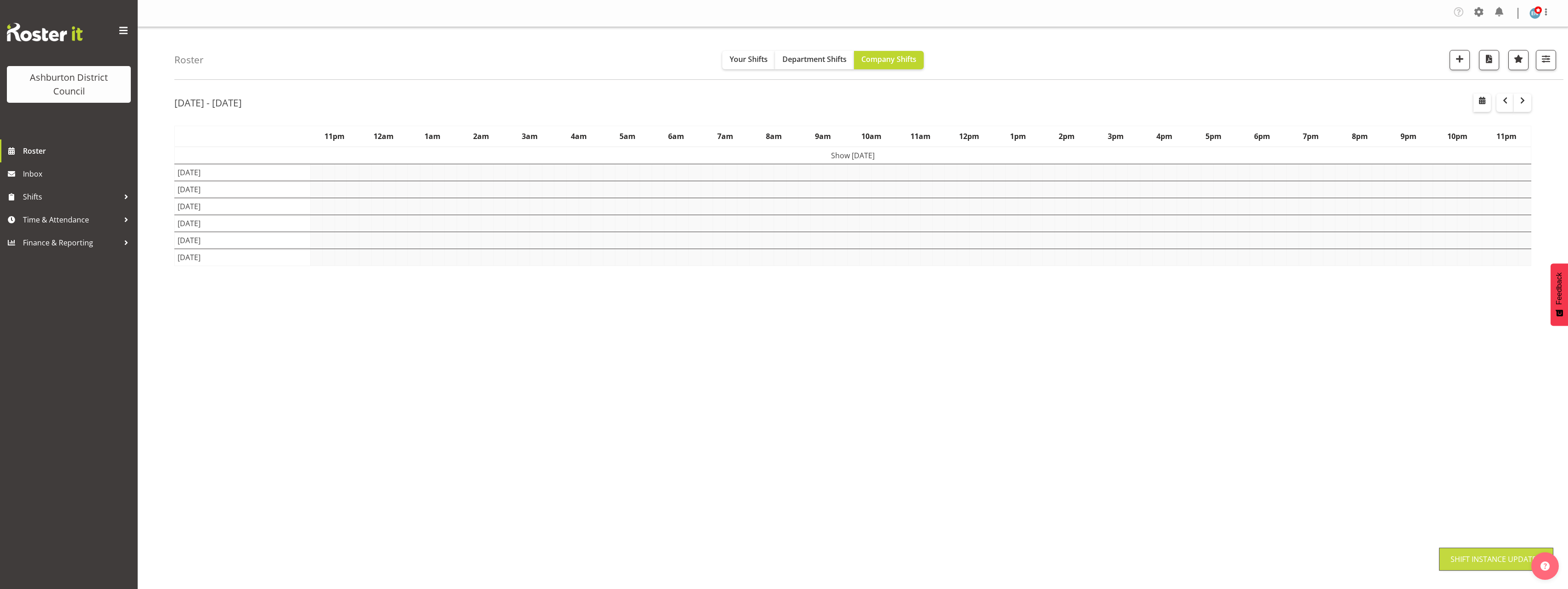
scroll to position [0, 0]
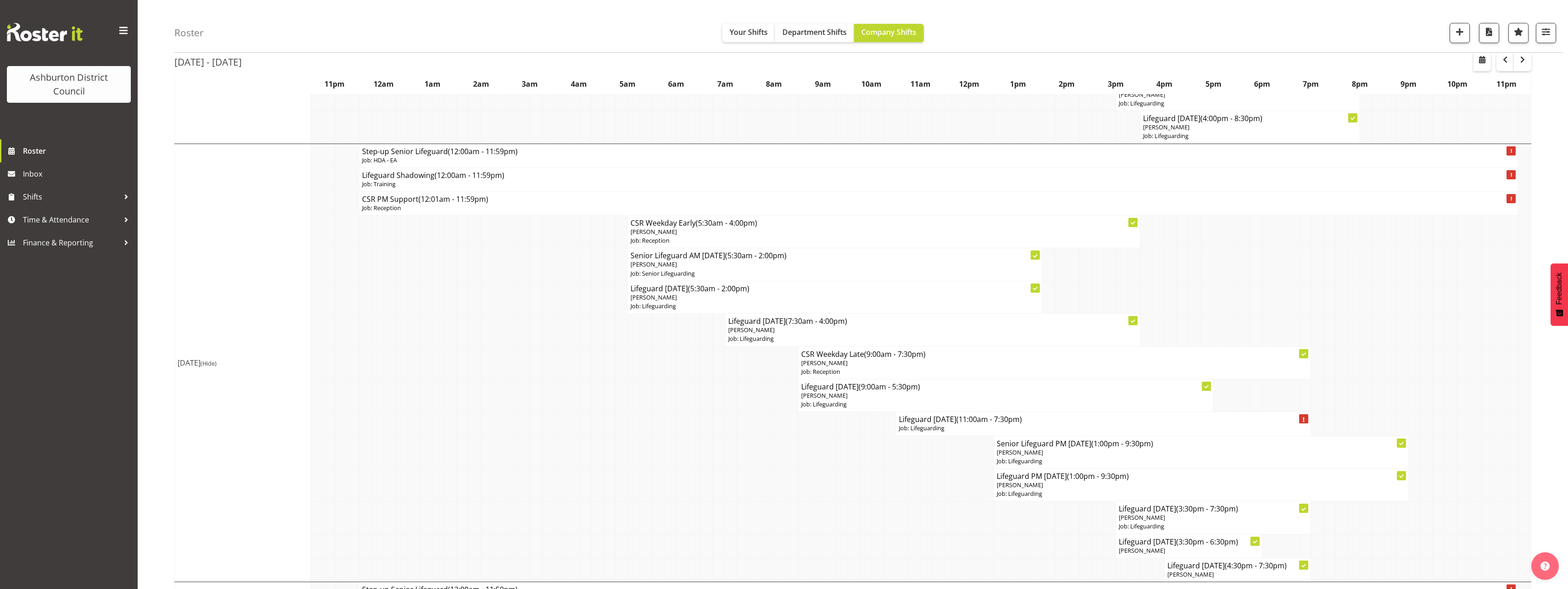
scroll to position [505, 0]
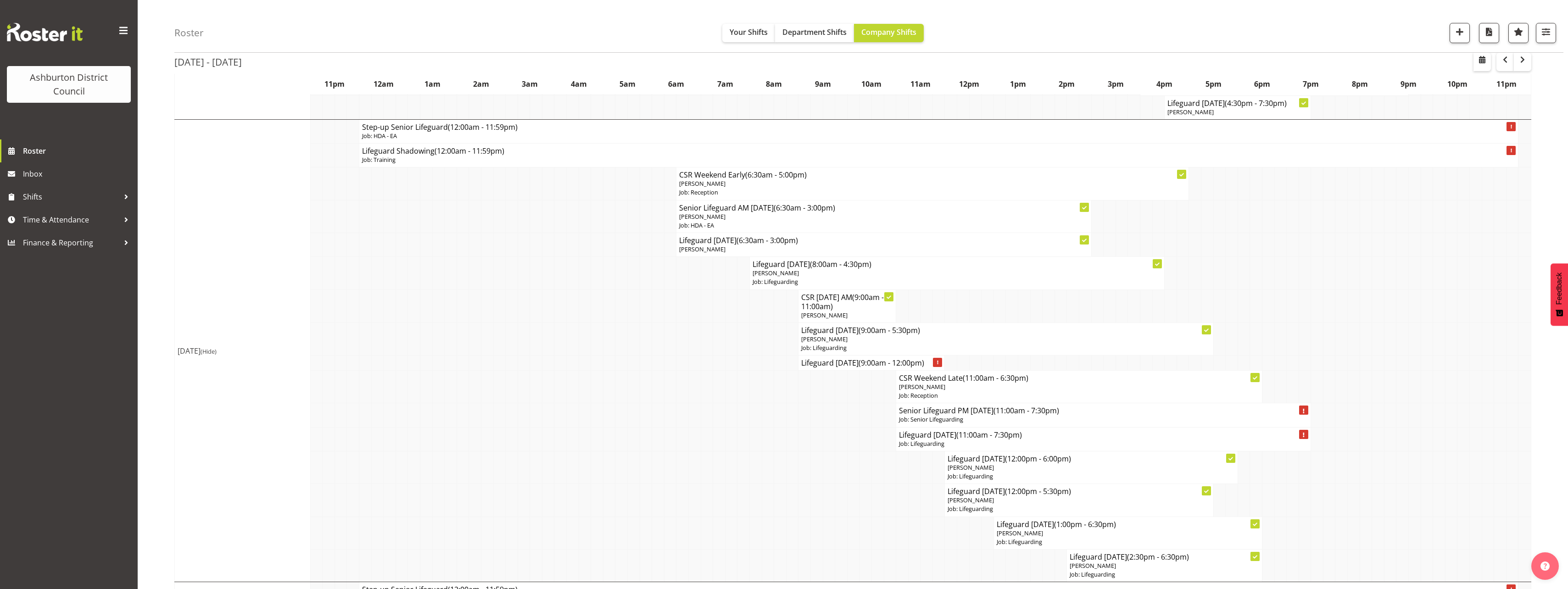
scroll to position [1880, 0]
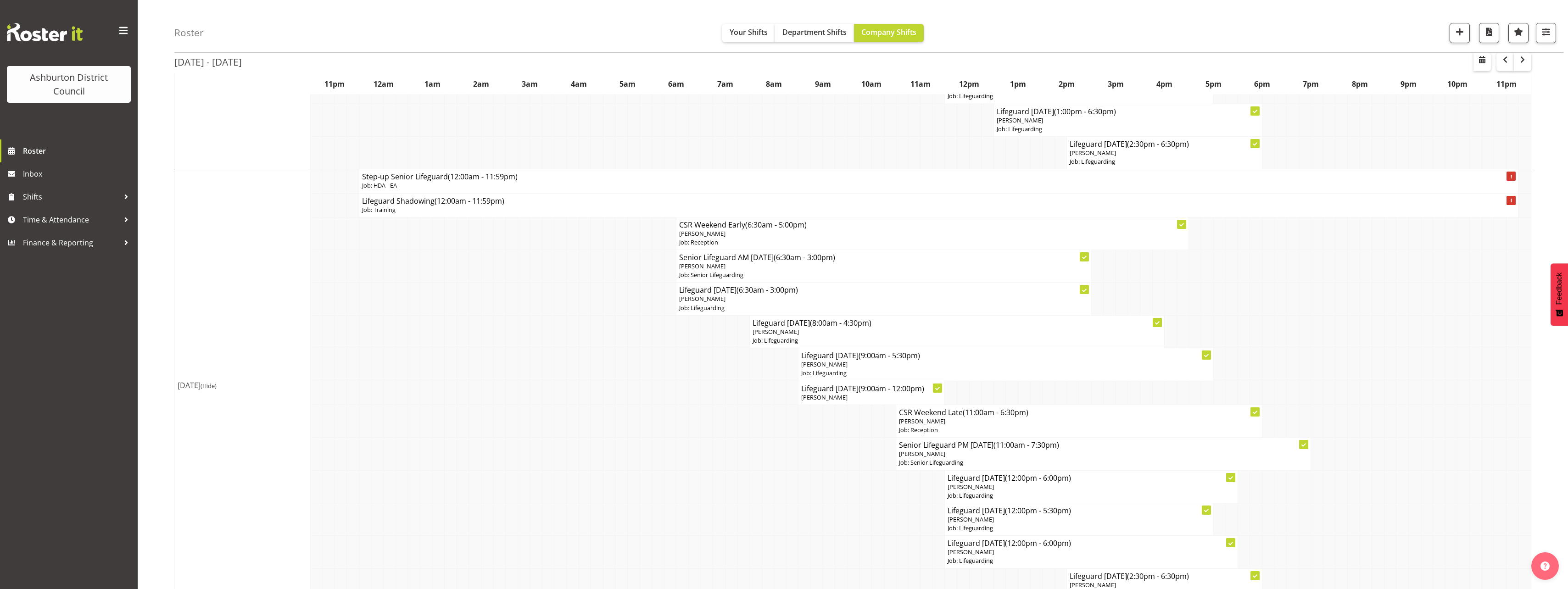
scroll to position [2220, 0]
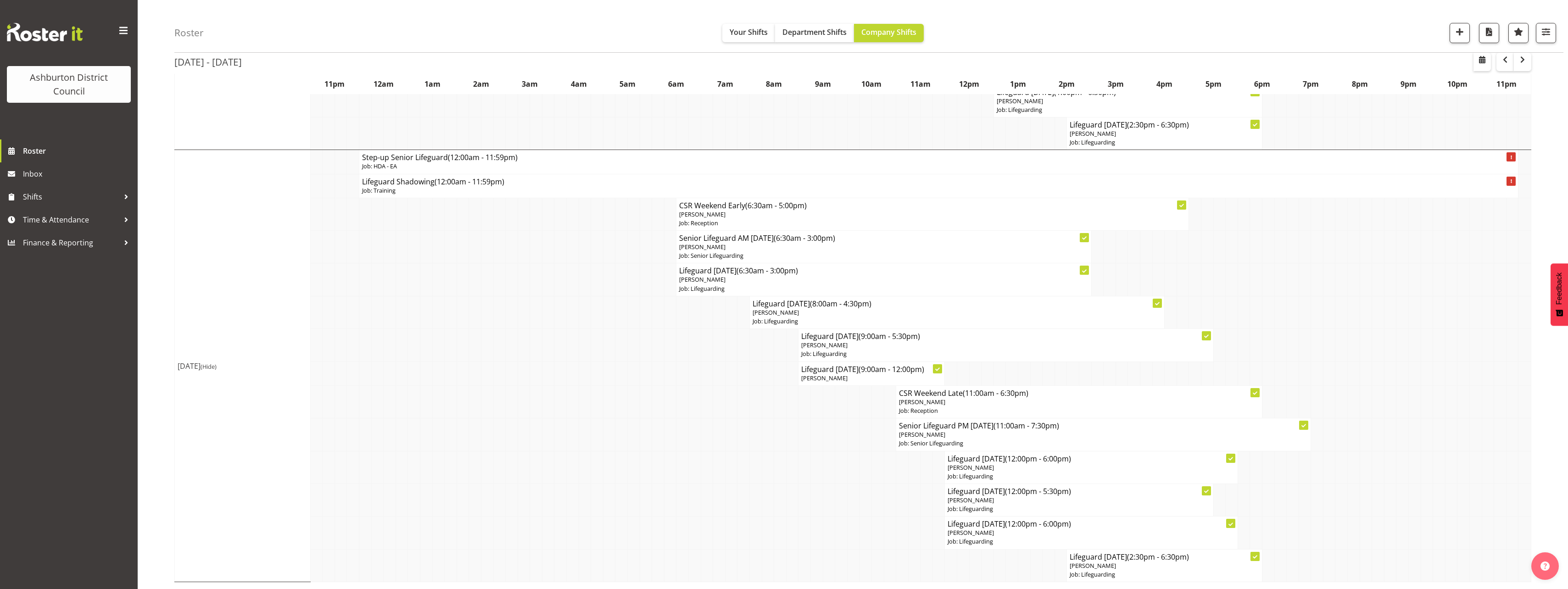
click at [193, 277] on td "[DATE] (Hide)" at bounding box center [243, 365] width 136 height 432
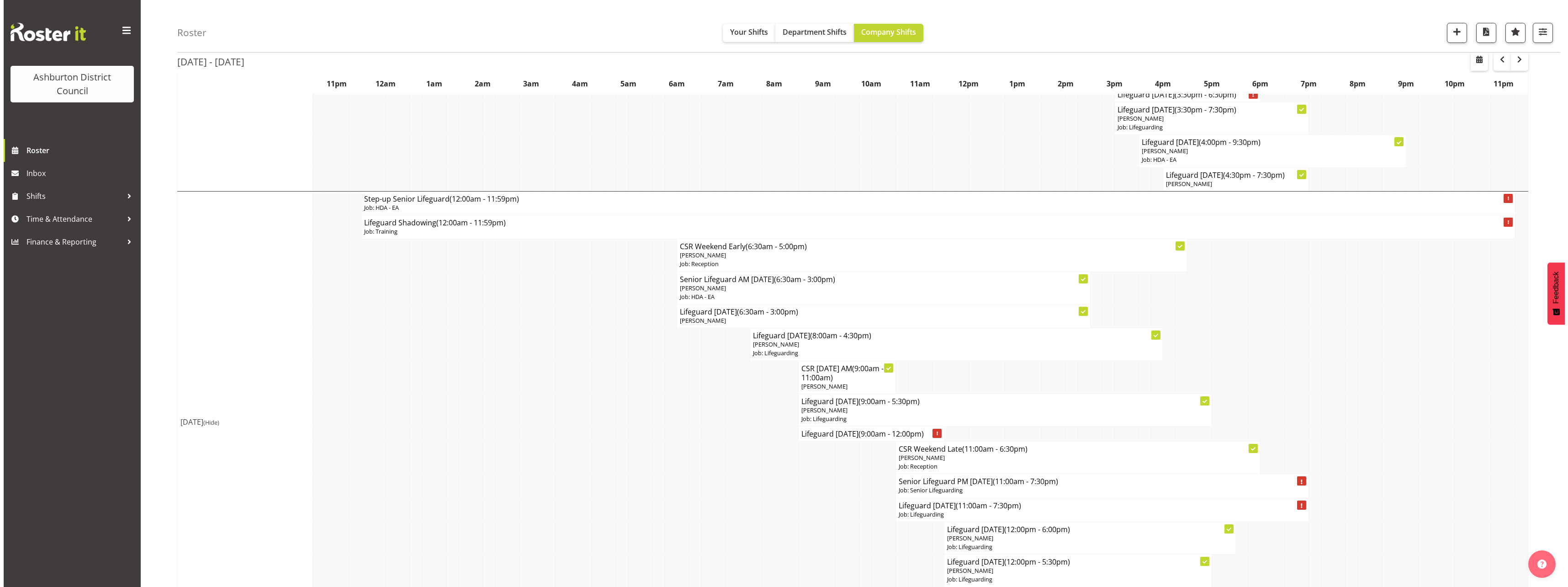
scroll to position [1619, 0]
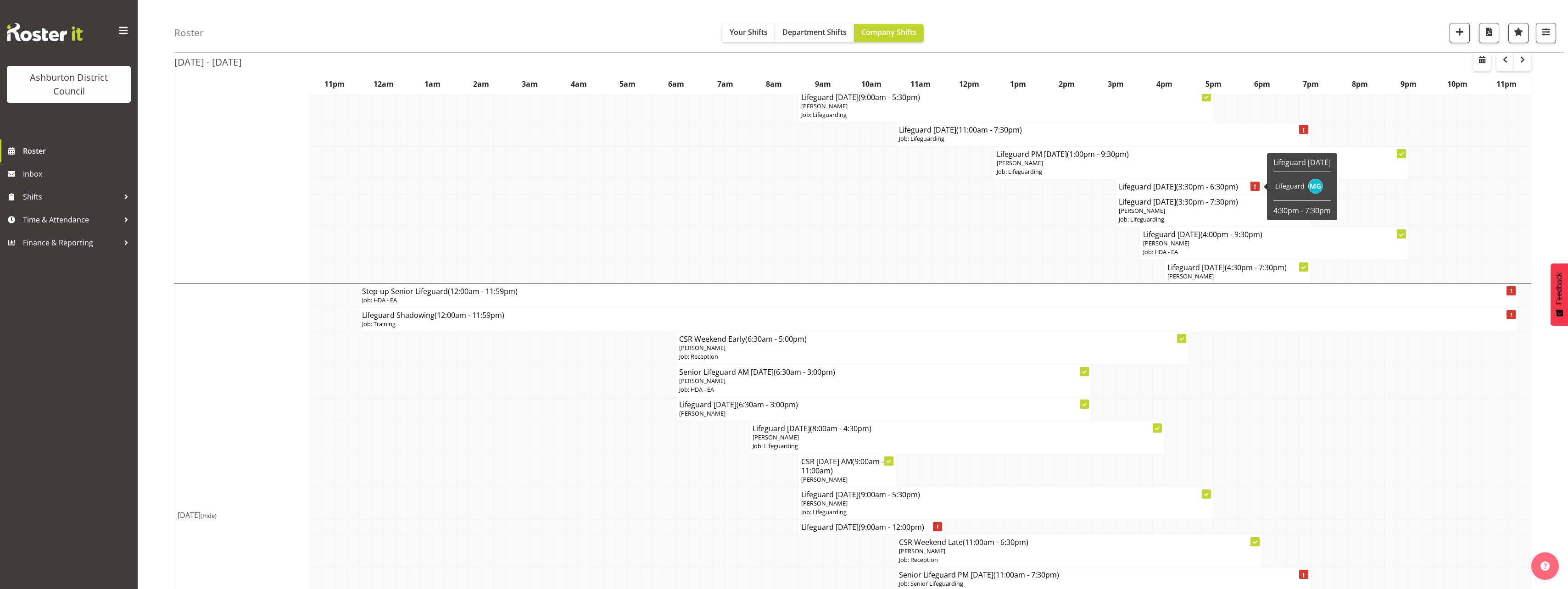
click at [1149, 184] on h4 "Lifeguard [DATE] (3:30pm - 6:30pm)" at bounding box center [1189, 186] width 141 height 9
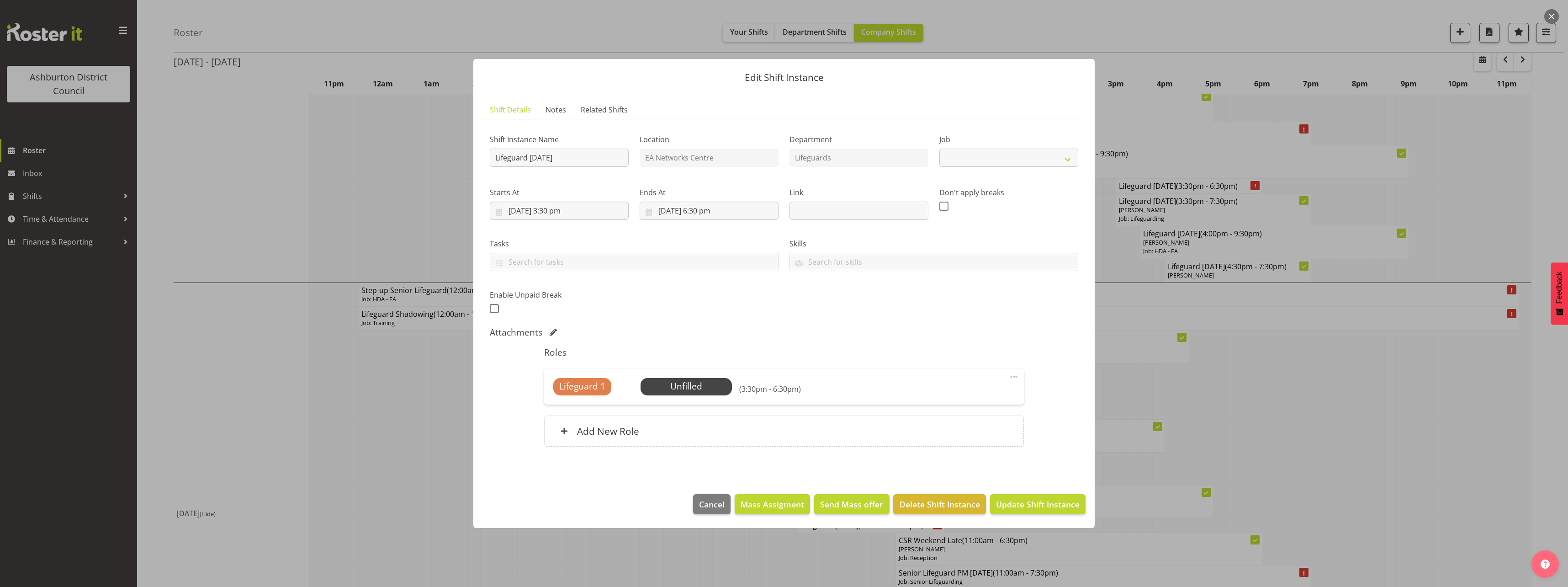
select select "38"
click at [683, 390] on span "Select Employee" at bounding box center [686, 387] width 68 height 13
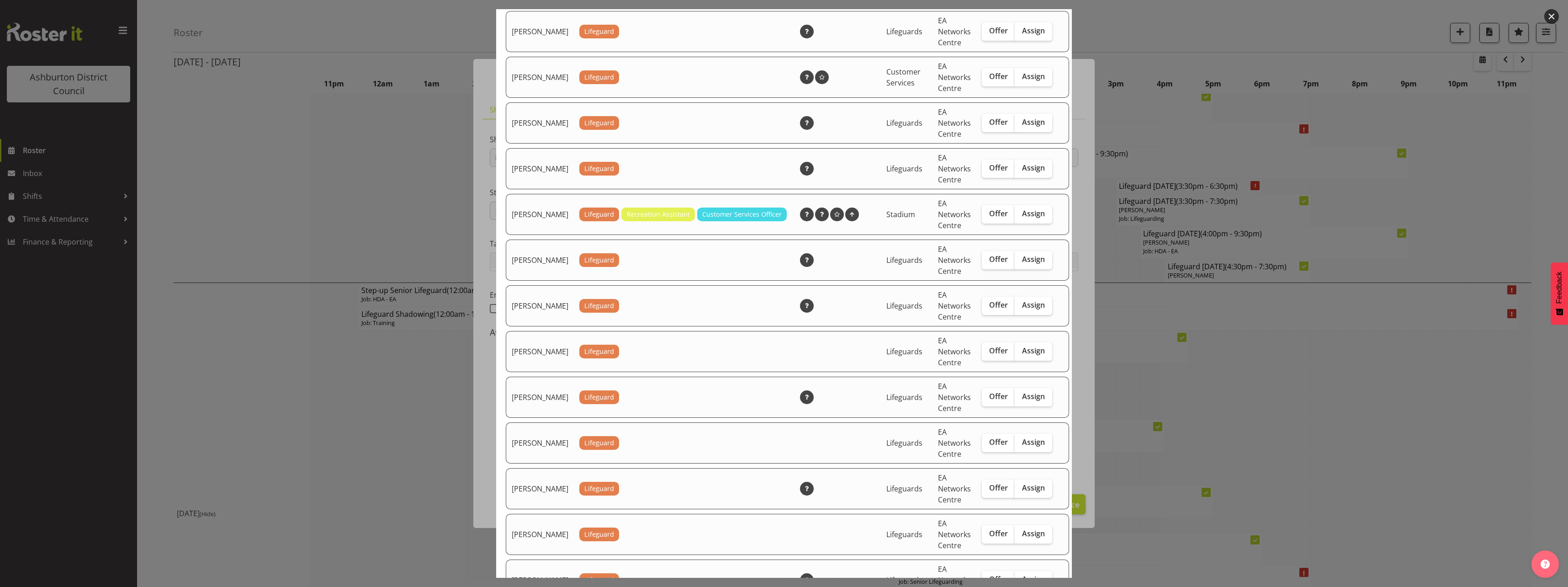
scroll to position [686, 0]
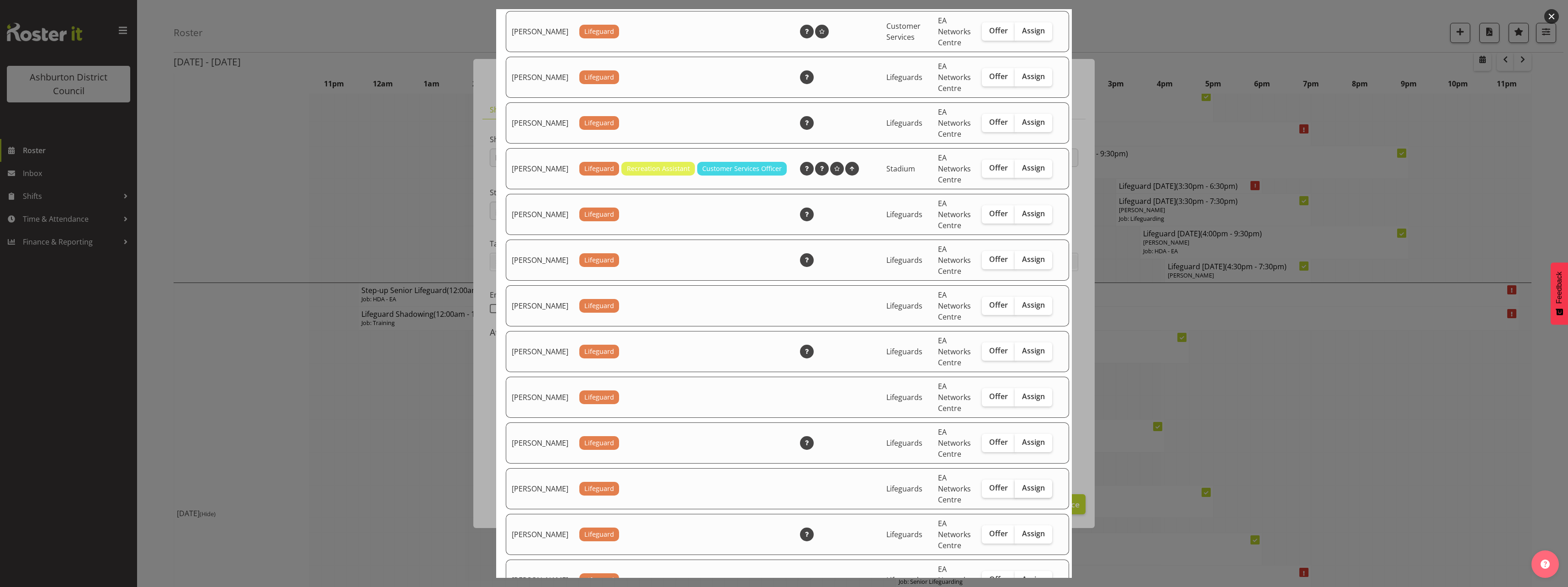
click at [1022, 492] on span "Assign" at bounding box center [1034, 487] width 23 height 9
click at [1021, 491] on input "Assign" at bounding box center [1018, 488] width 6 height 6
checkbox input "true"
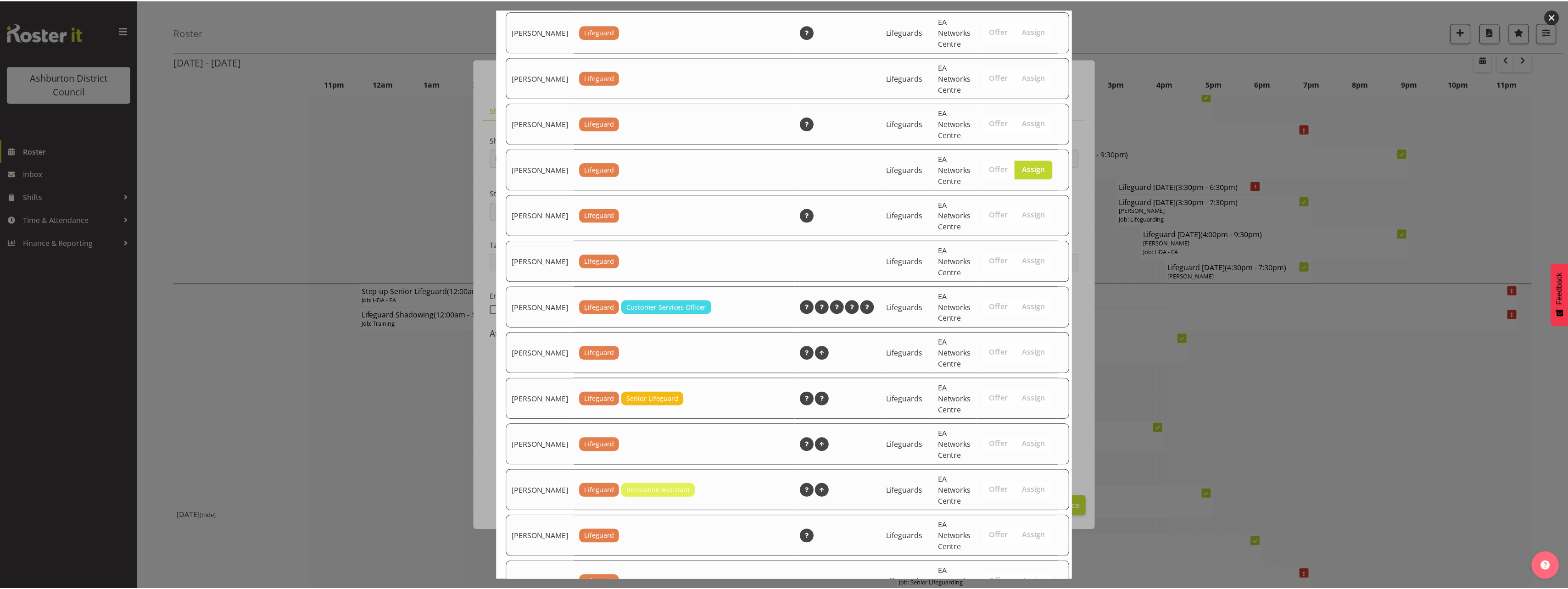
scroll to position [1248, 0]
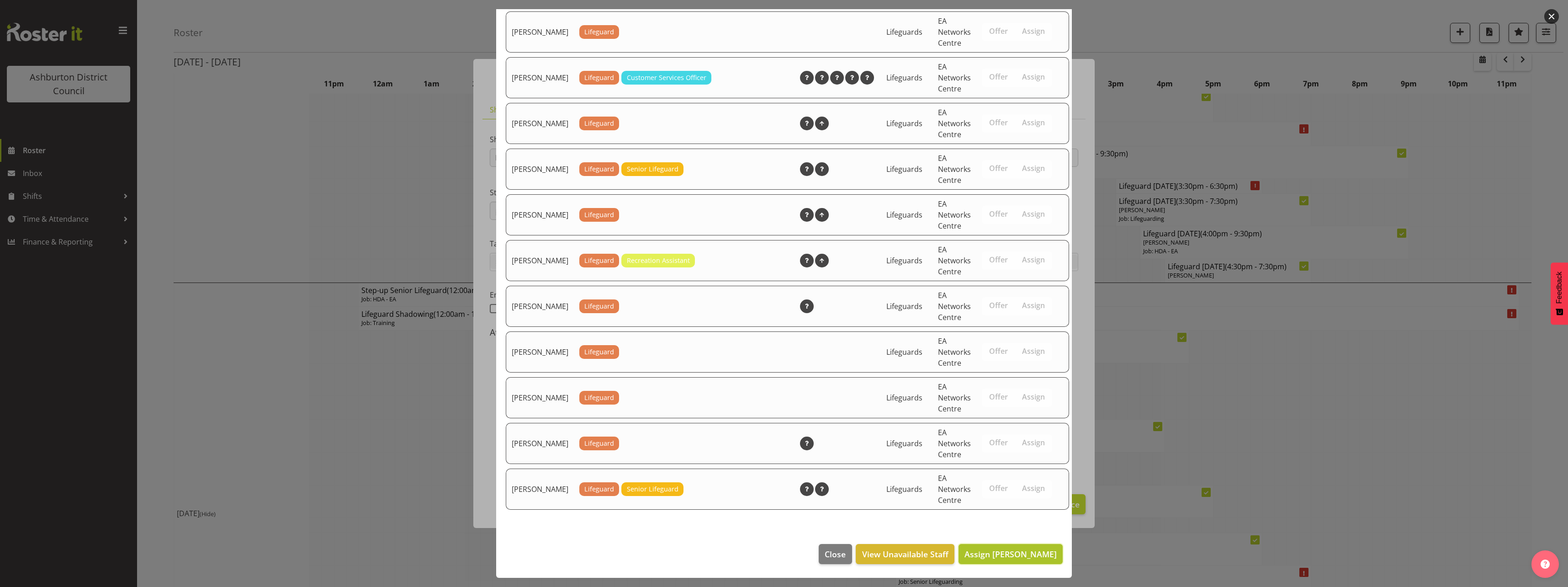
click at [1019, 555] on span "Assign [PERSON_NAME]" at bounding box center [1010, 554] width 93 height 11
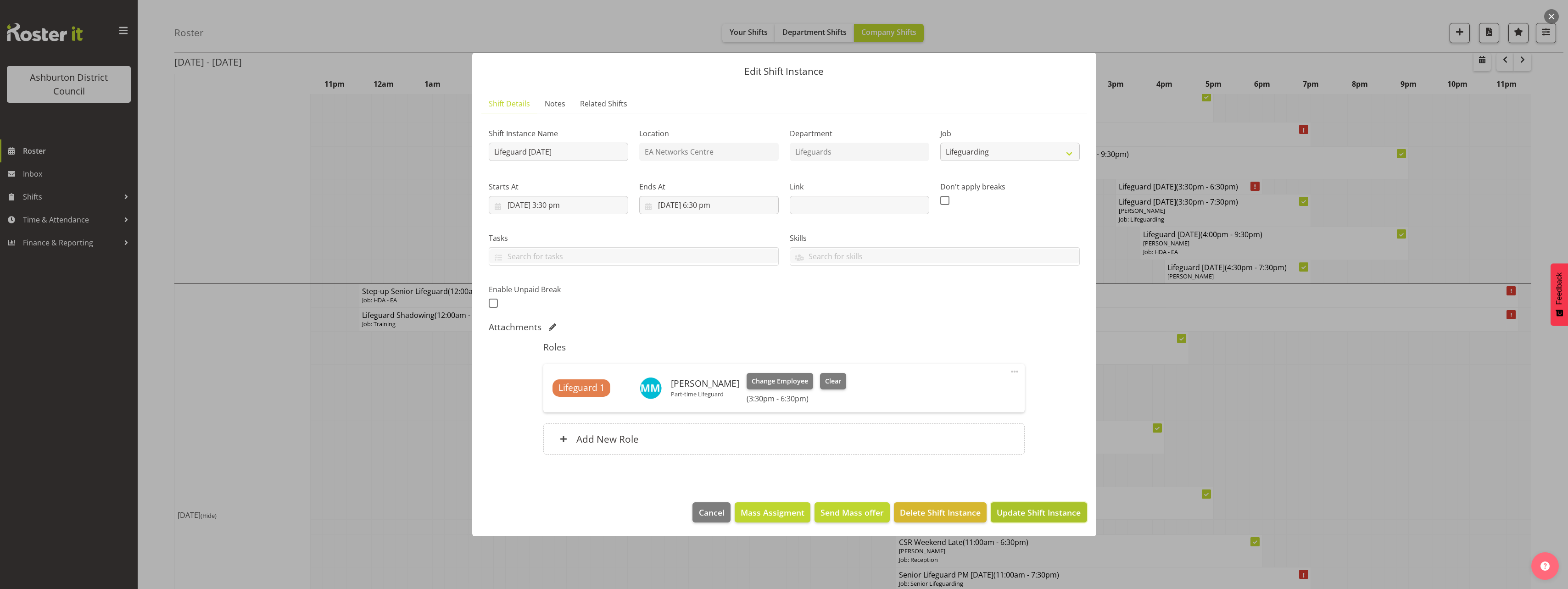
click at [1043, 514] on span "Update Shift Instance" at bounding box center [1038, 513] width 84 height 12
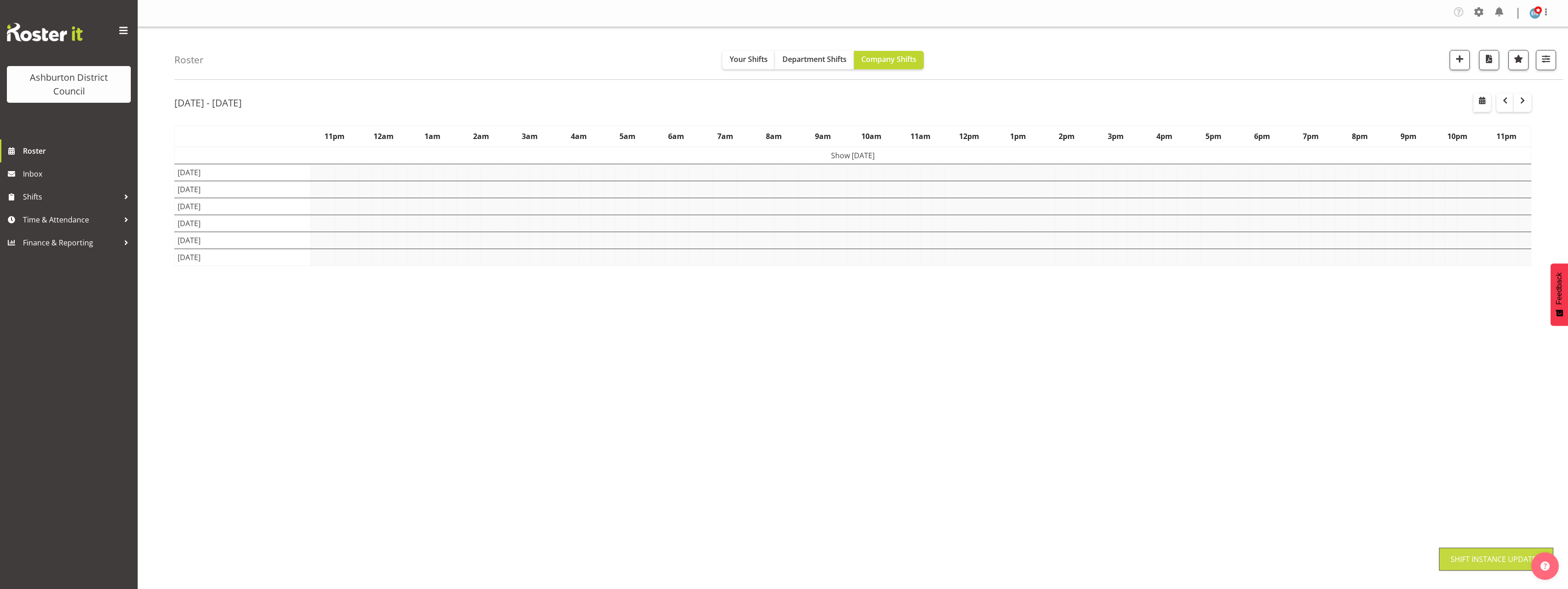
scroll to position [0, 0]
click at [163, 246] on div "Roster Your Shifts Department Shifts Company Shifts 1 Locations [GEOGRAPHIC_DAT…" at bounding box center [853, 240] width 1430 height 426
